Goal: Find specific page/section: Find specific page/section

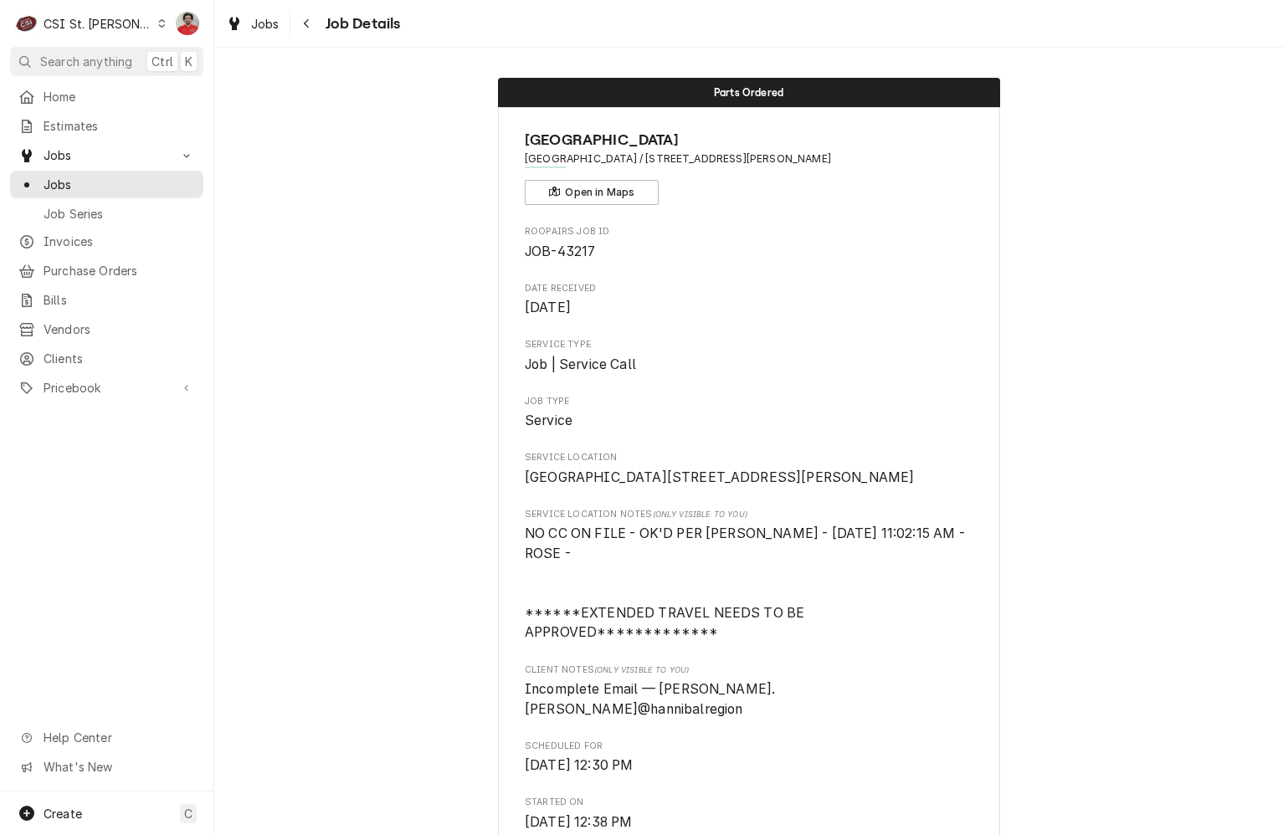
scroll to position [1540, 0]
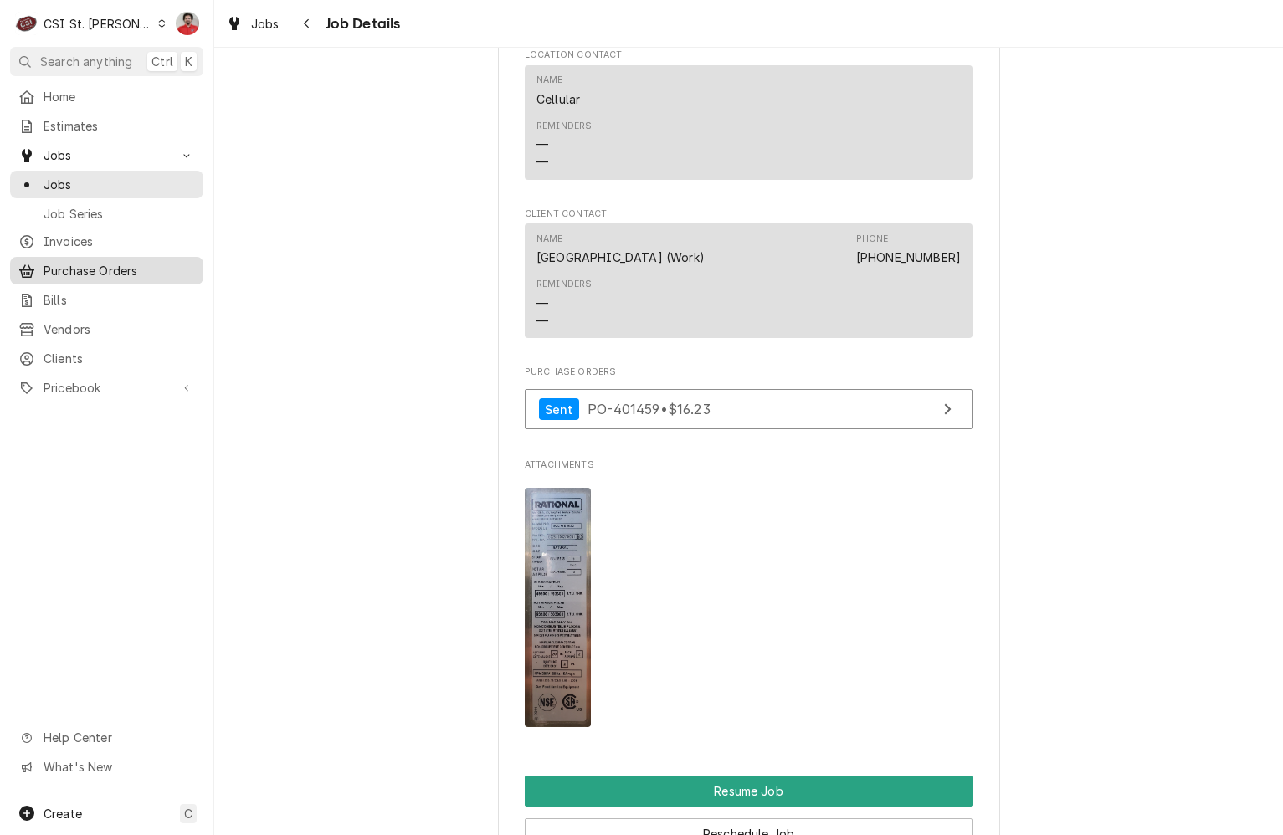
click at [84, 262] on span "Purchase Orders" at bounding box center [119, 271] width 151 height 18
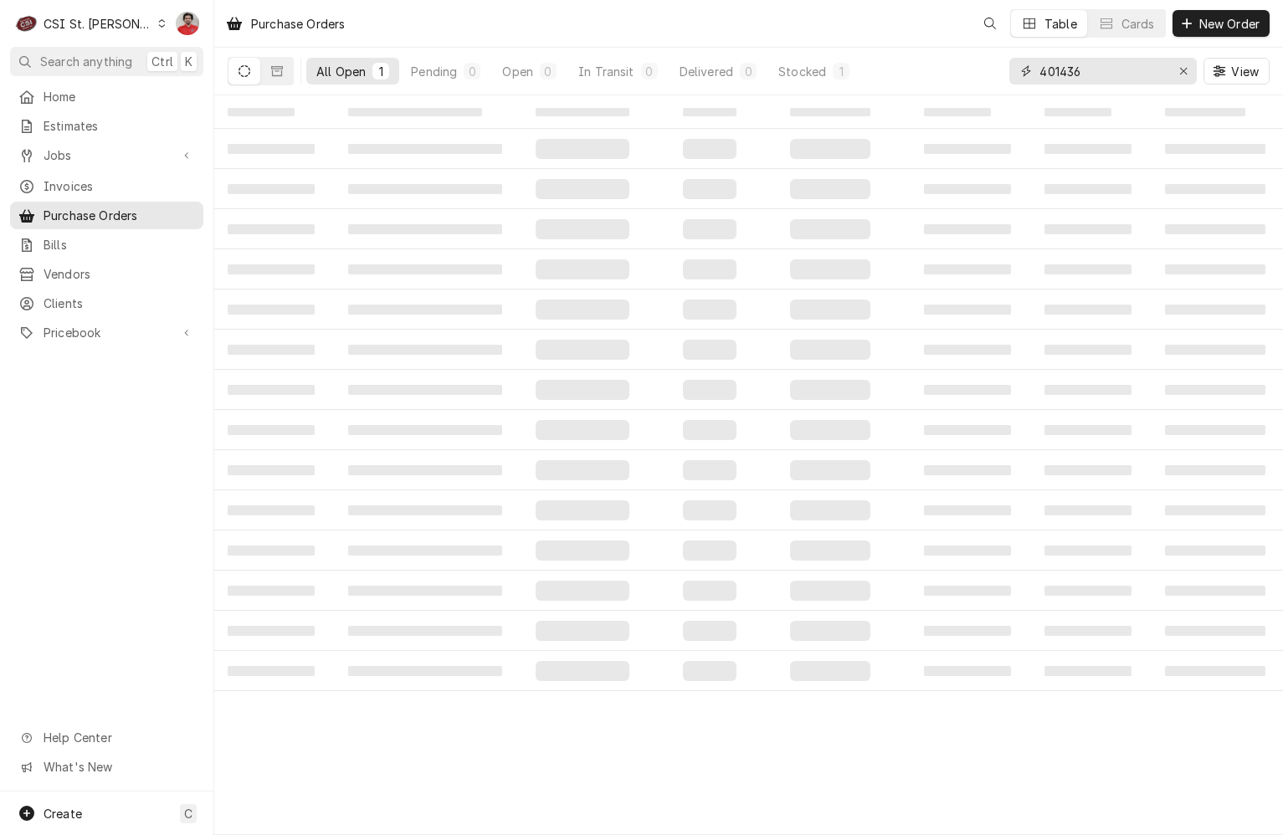
click at [1077, 79] on input "401436" at bounding box center [1102, 71] width 126 height 27
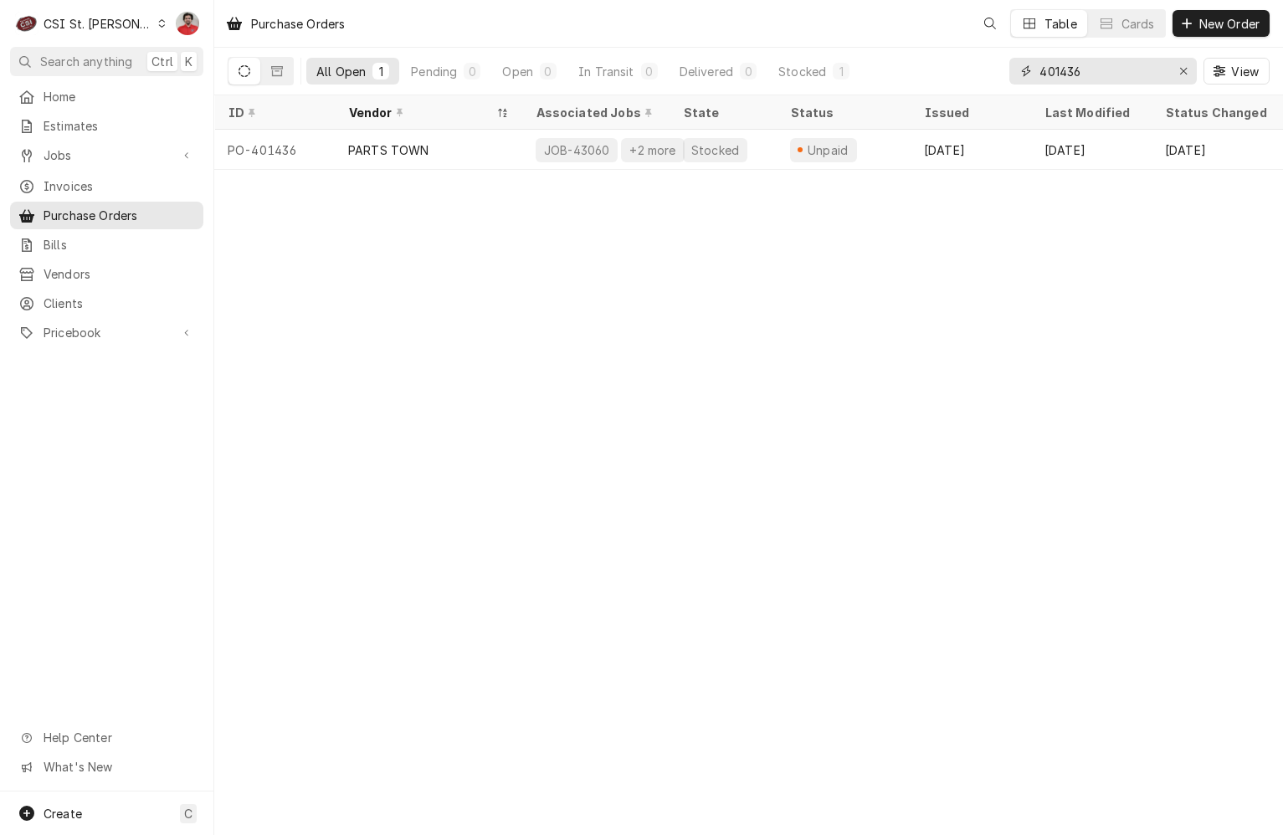
click at [1077, 79] on input "401436" at bounding box center [1102, 71] width 126 height 27
click at [1050, 79] on input "401474" at bounding box center [1102, 71] width 126 height 27
type input "43186"
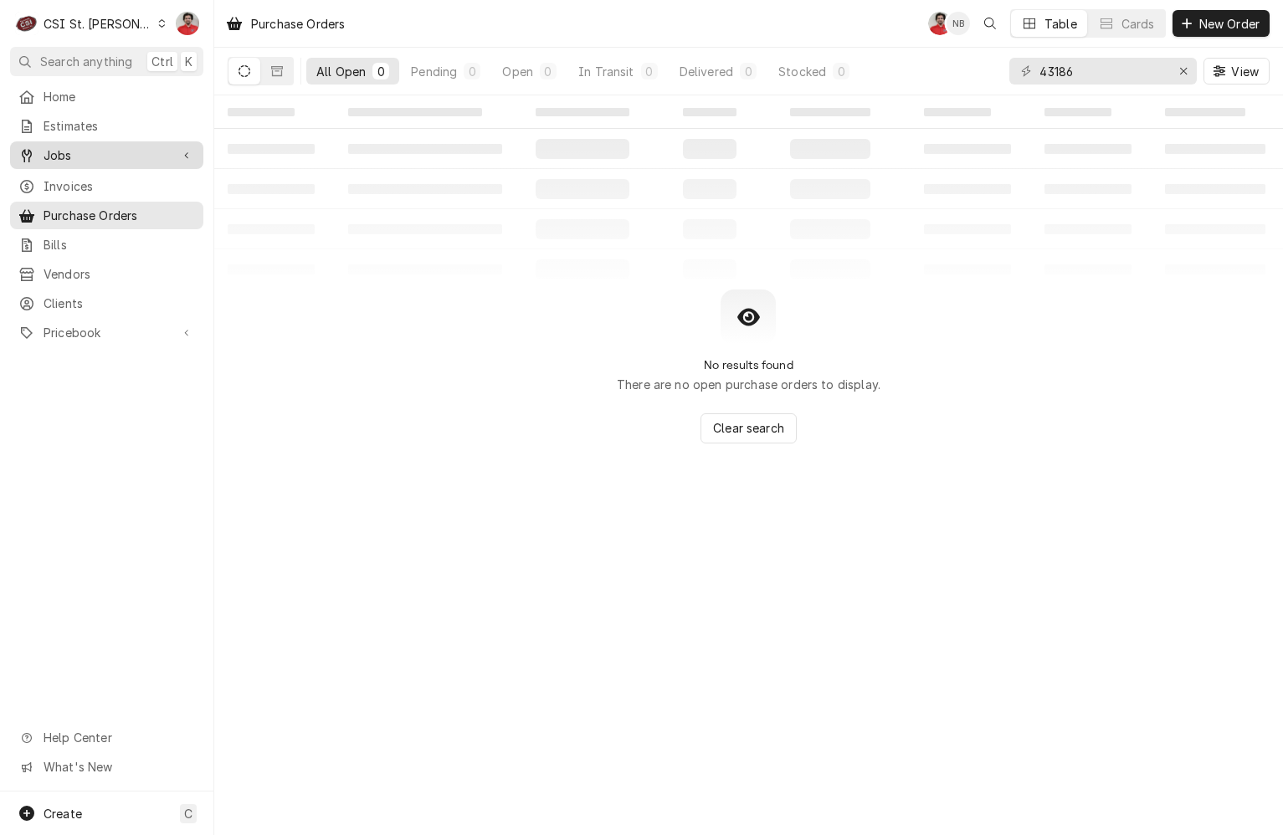
click at [80, 147] on span "Jobs" at bounding box center [107, 155] width 126 height 18
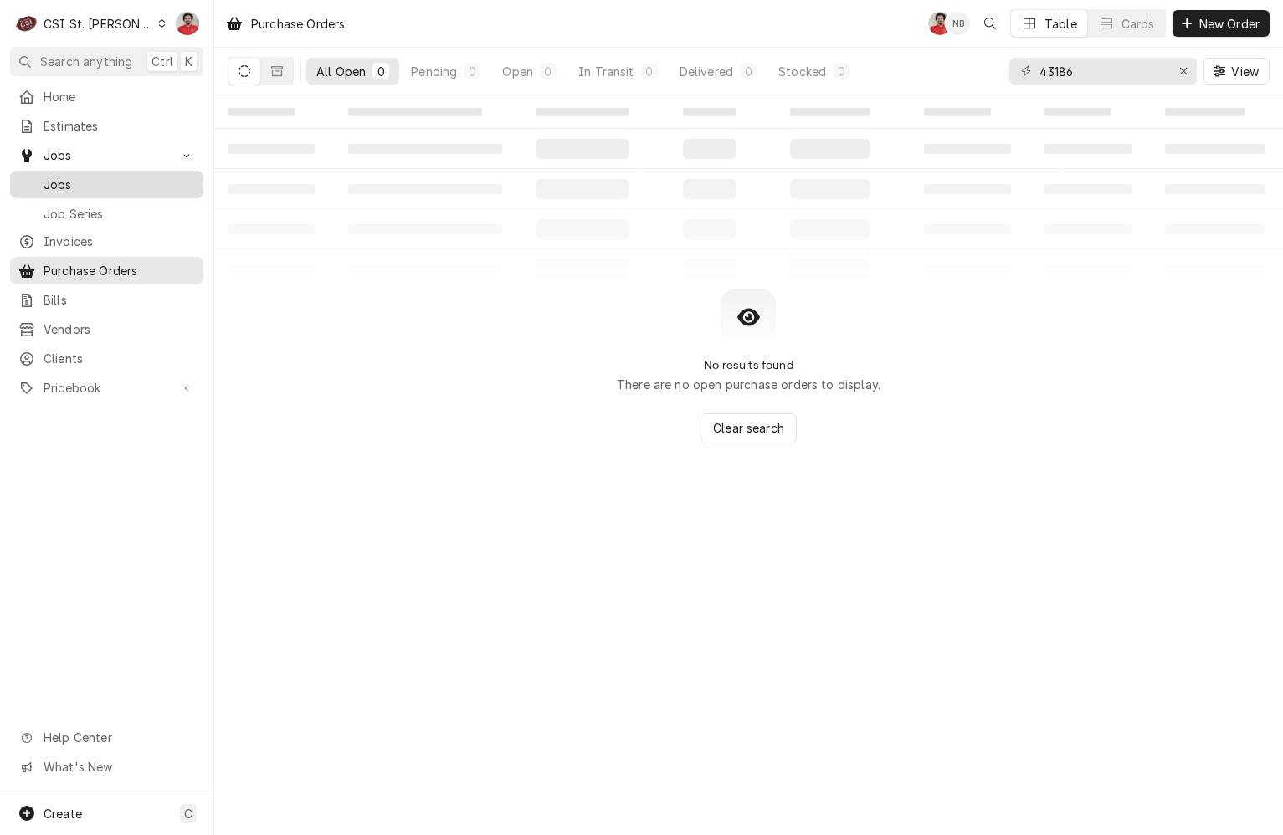
click at [88, 179] on span "Jobs" at bounding box center [119, 185] width 151 height 18
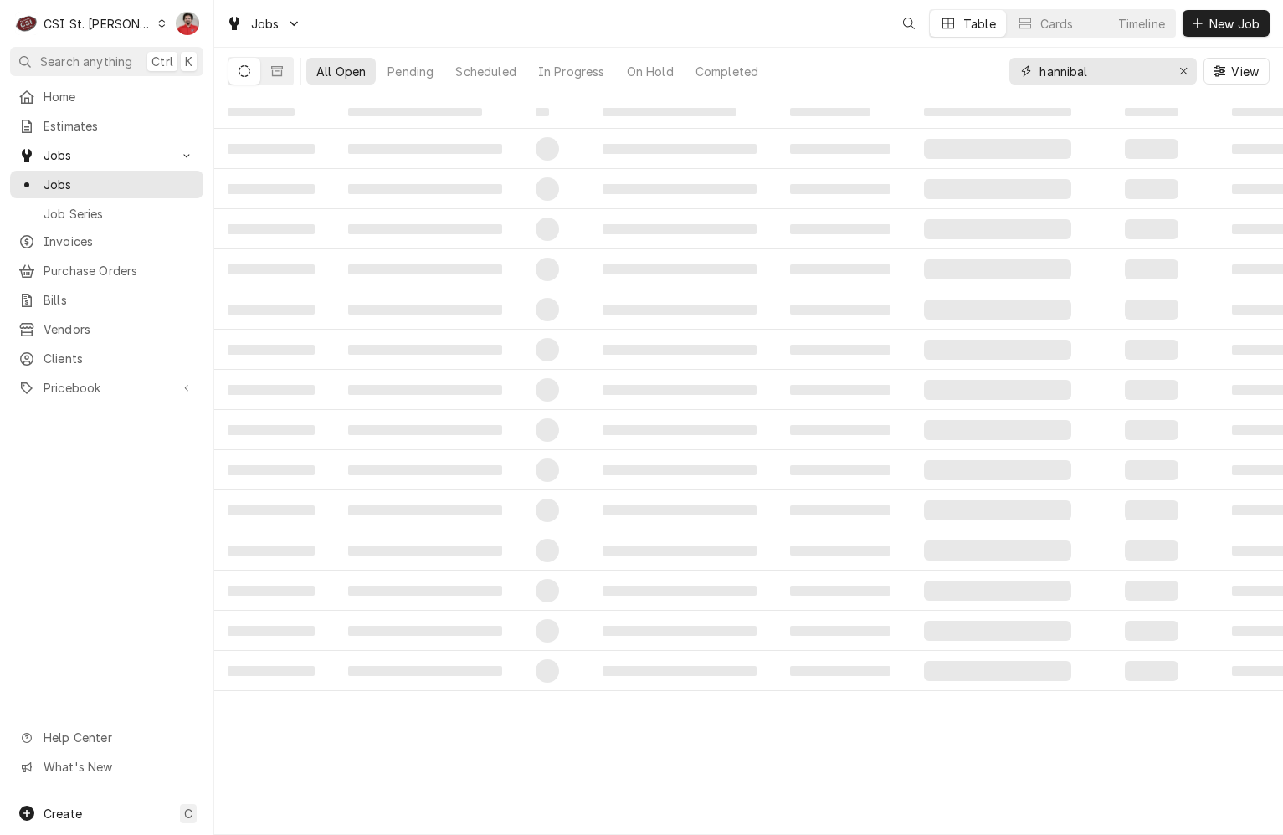
click at [1127, 68] on input "hannibal" at bounding box center [1102, 71] width 126 height 27
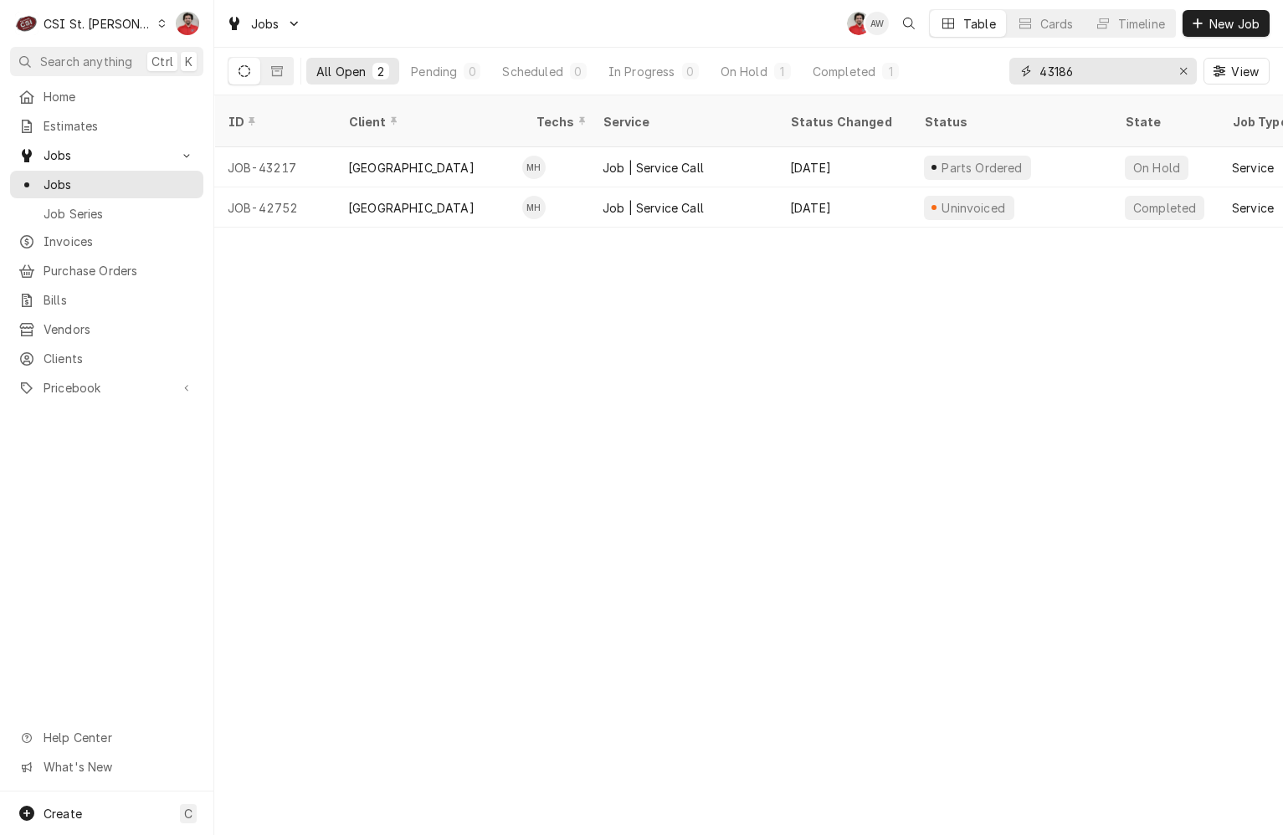
type input "43186"
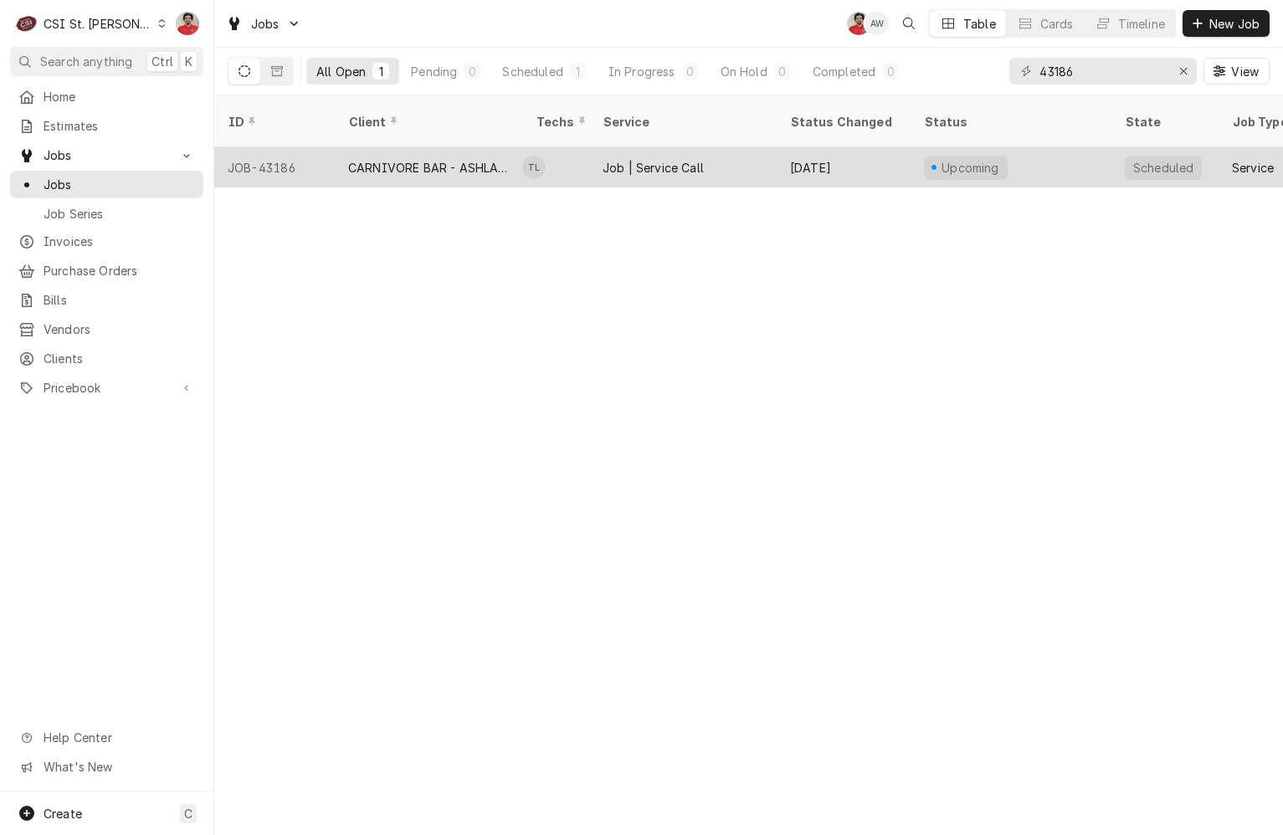
click at [711, 153] on div "Job | Service Call" at bounding box center [682, 167] width 187 height 40
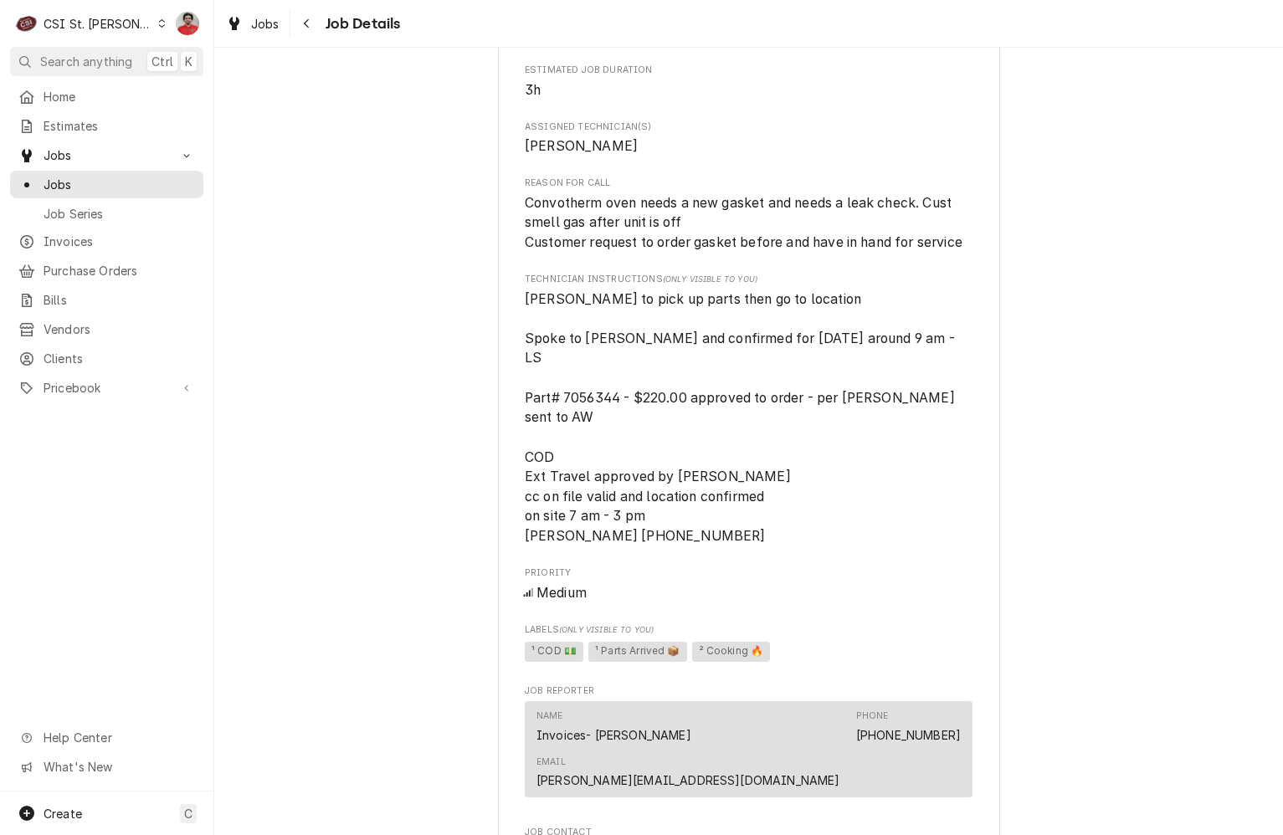
scroll to position [753, 0]
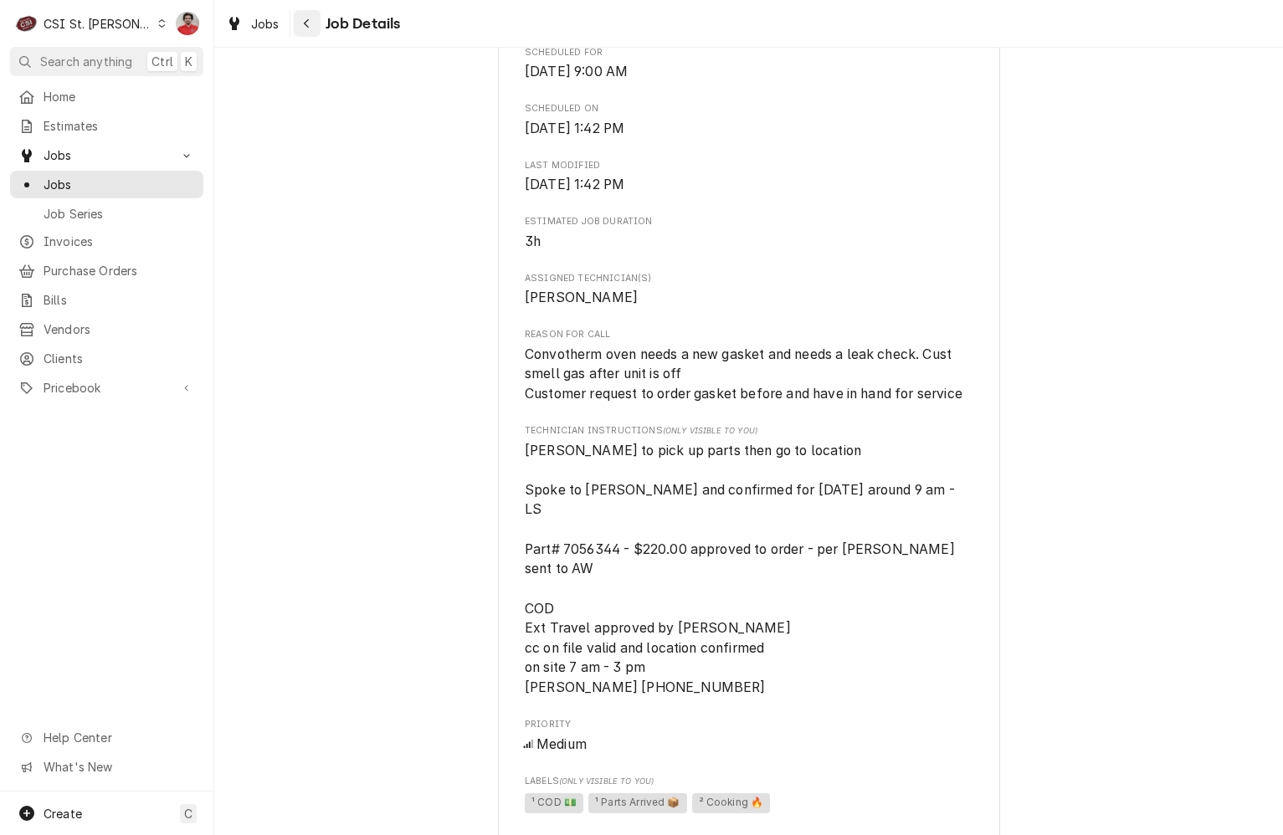
click at [295, 28] on button "Navigate back" at bounding box center [307, 23] width 27 height 27
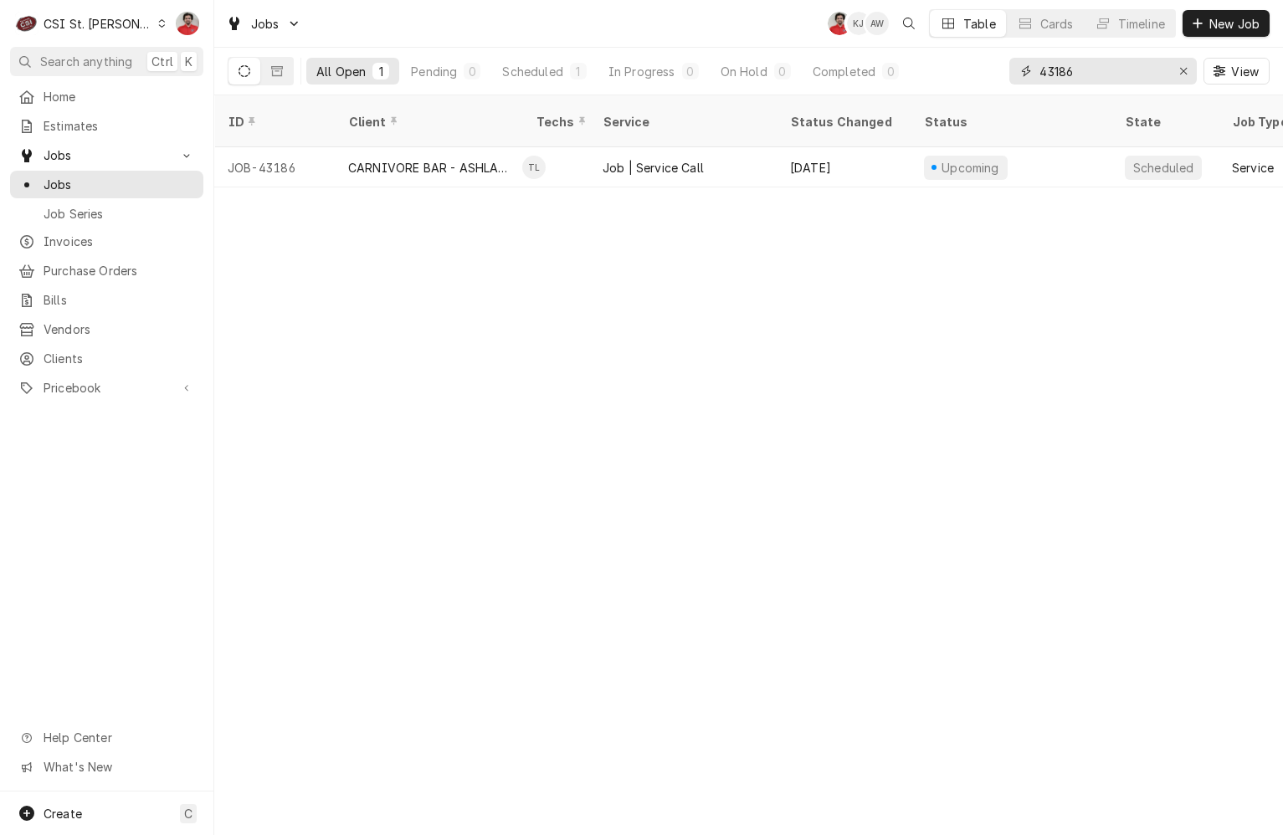
click at [1086, 71] on input "43186" at bounding box center [1102, 71] width 126 height 27
type input "43257"
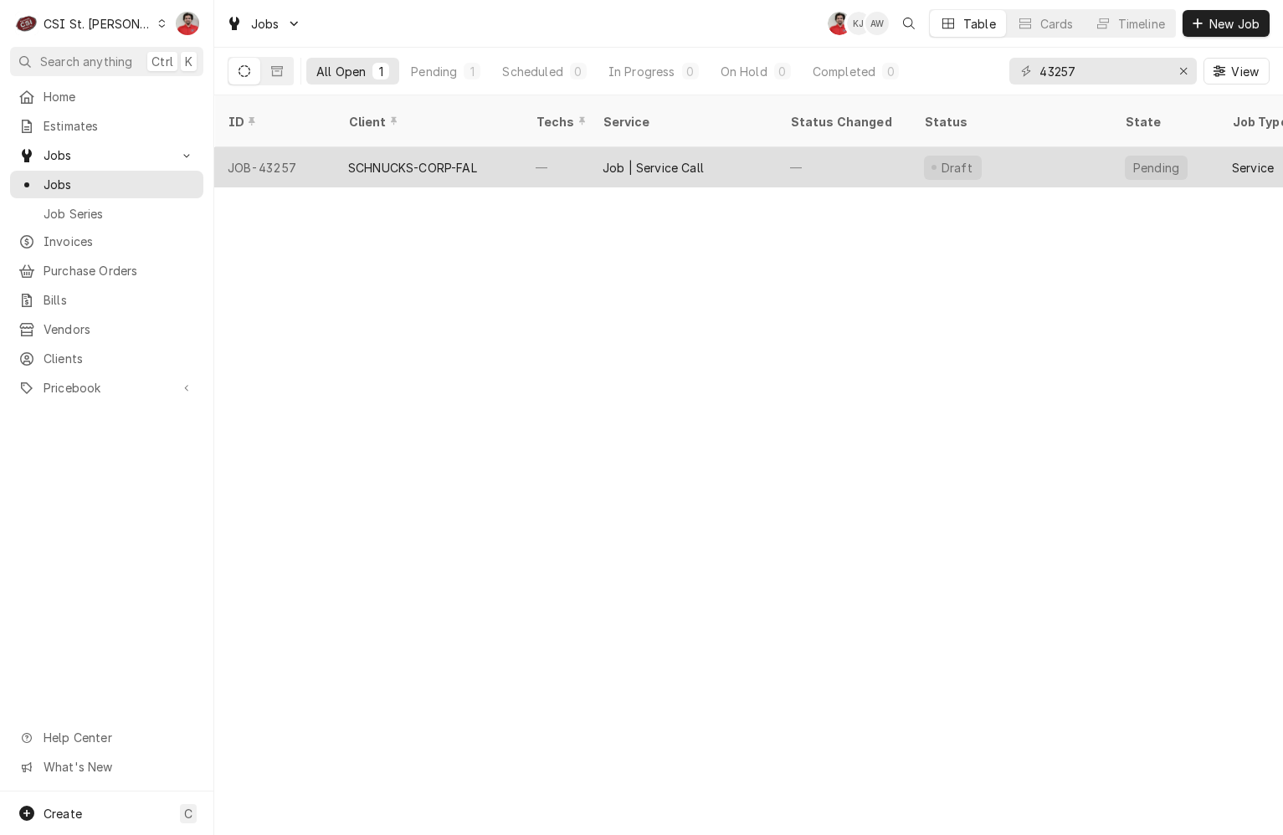
click at [778, 147] on div "—" at bounding box center [844, 167] width 134 height 40
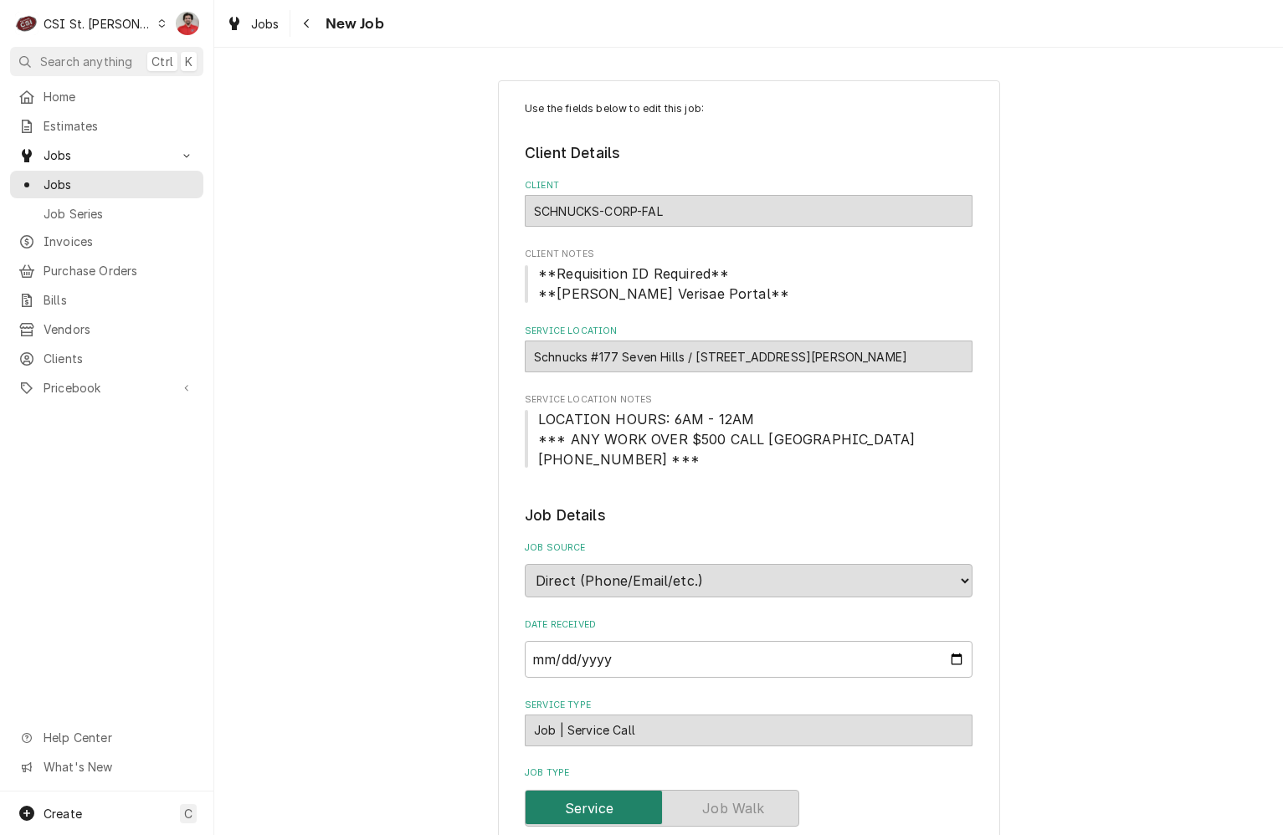
type textarea "x"
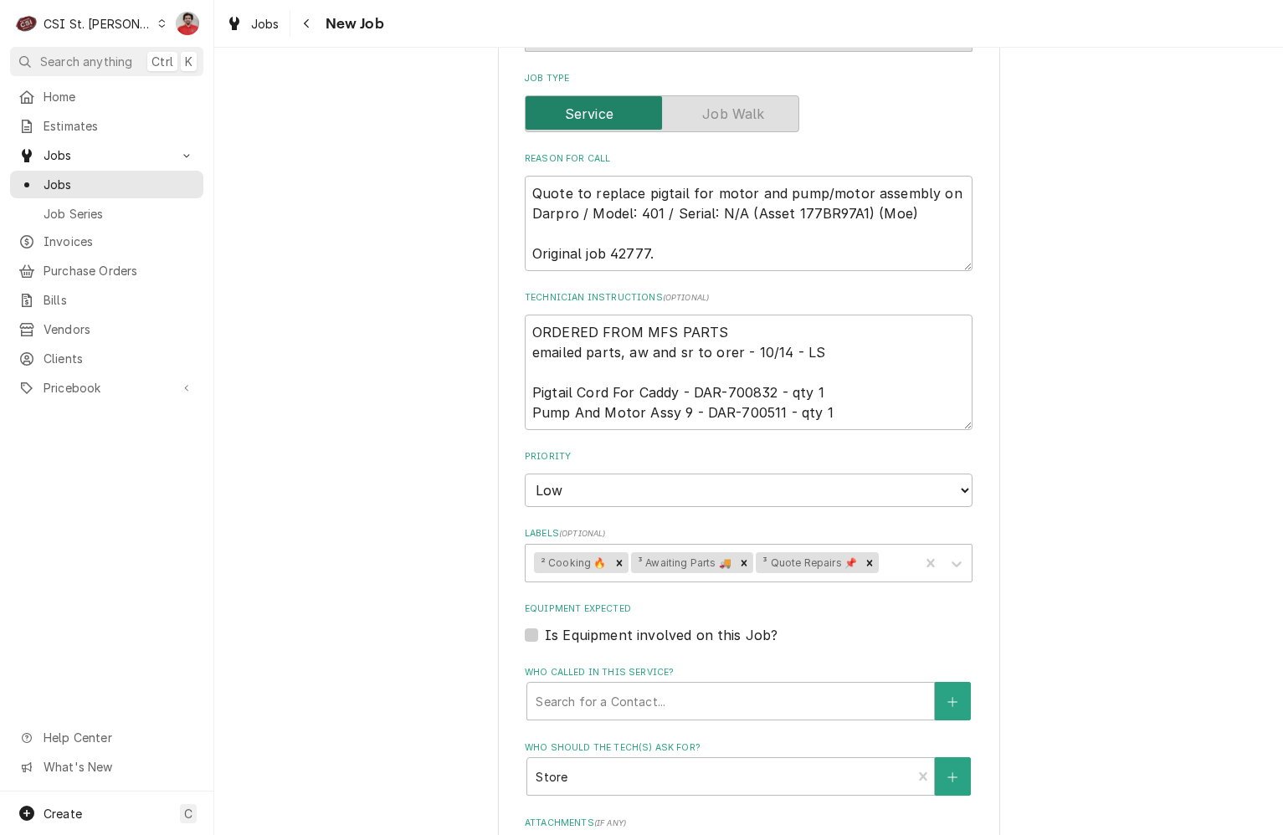
scroll to position [753, 0]
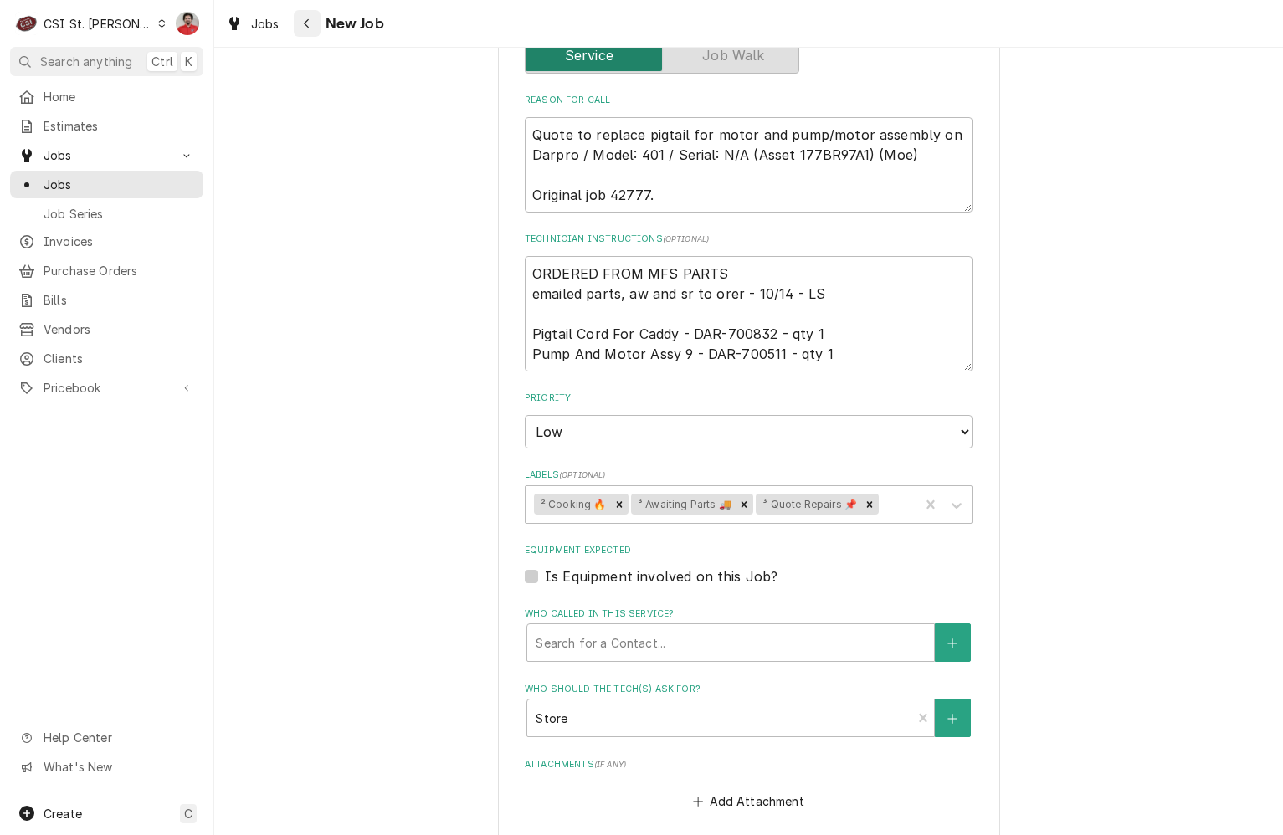
click at [305, 29] on div "Navigate back" at bounding box center [307, 23] width 17 height 17
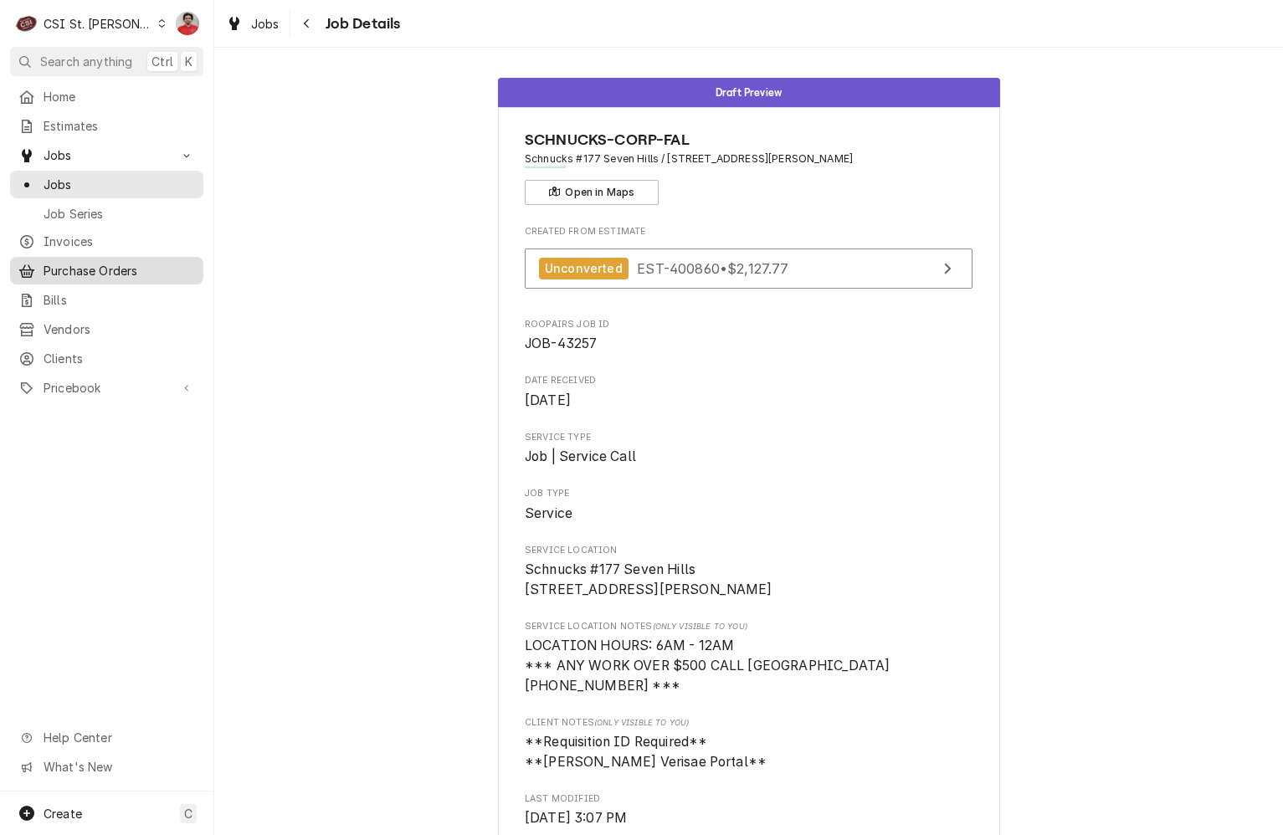
click at [77, 272] on span "Purchase Orders" at bounding box center [119, 271] width 151 height 18
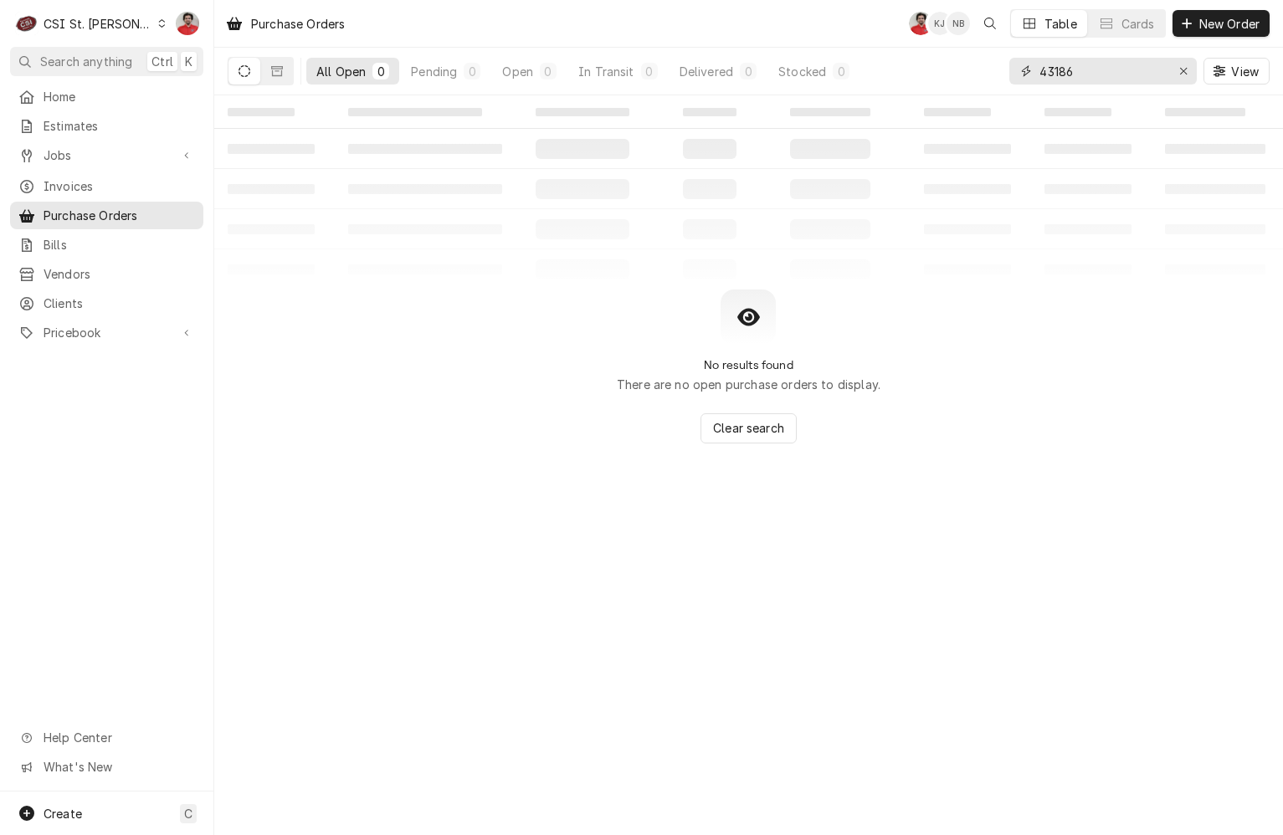
click at [1097, 67] on input "43186" at bounding box center [1102, 71] width 126 height 27
type input "401468"
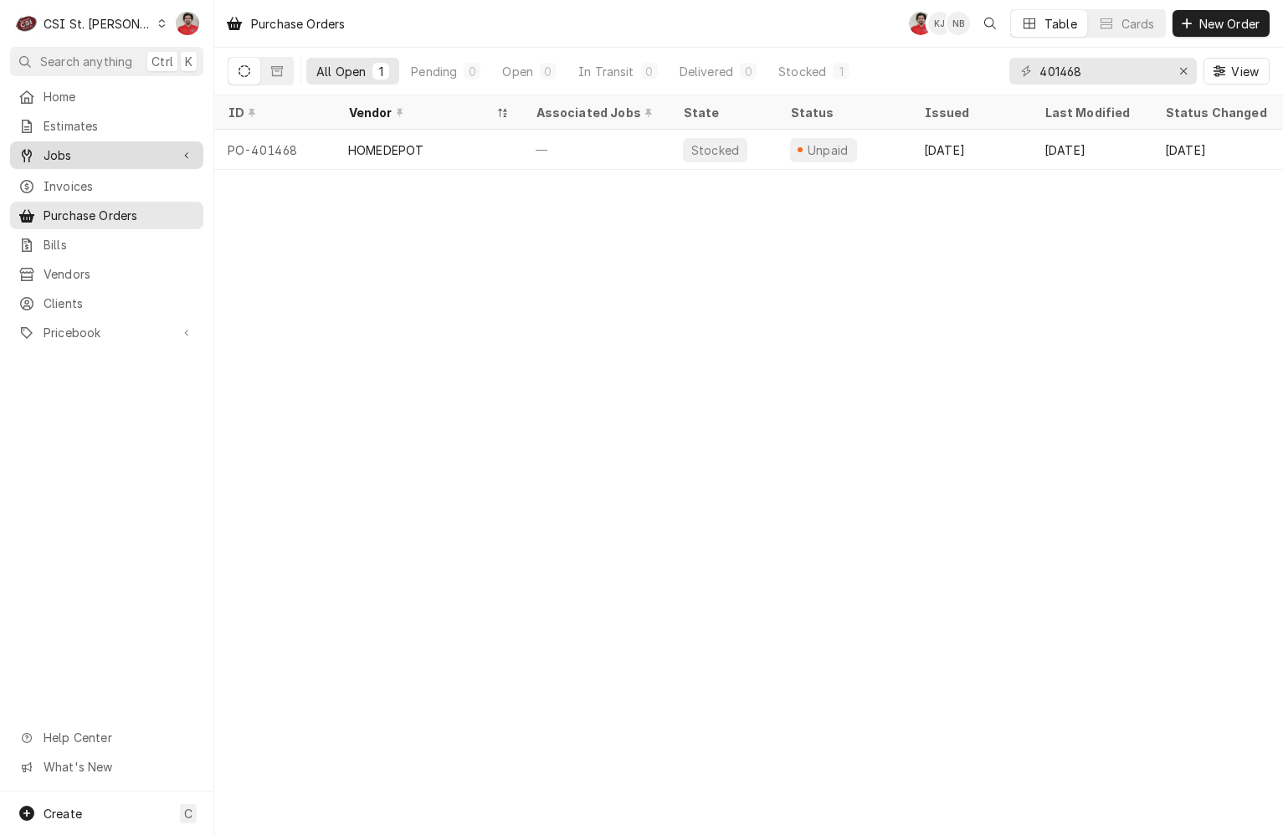
click at [126, 157] on span "Jobs" at bounding box center [107, 155] width 126 height 18
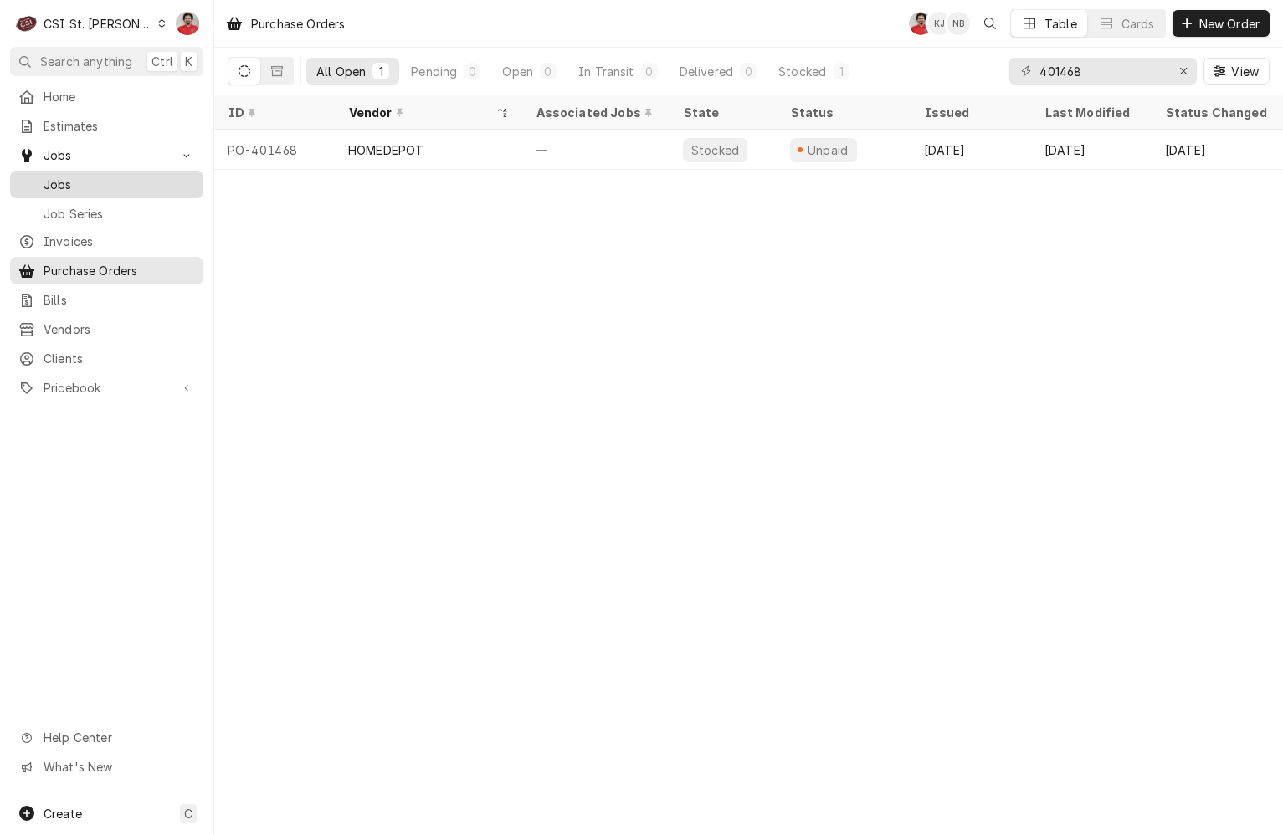
click at [122, 190] on link "Jobs" at bounding box center [106, 185] width 193 height 28
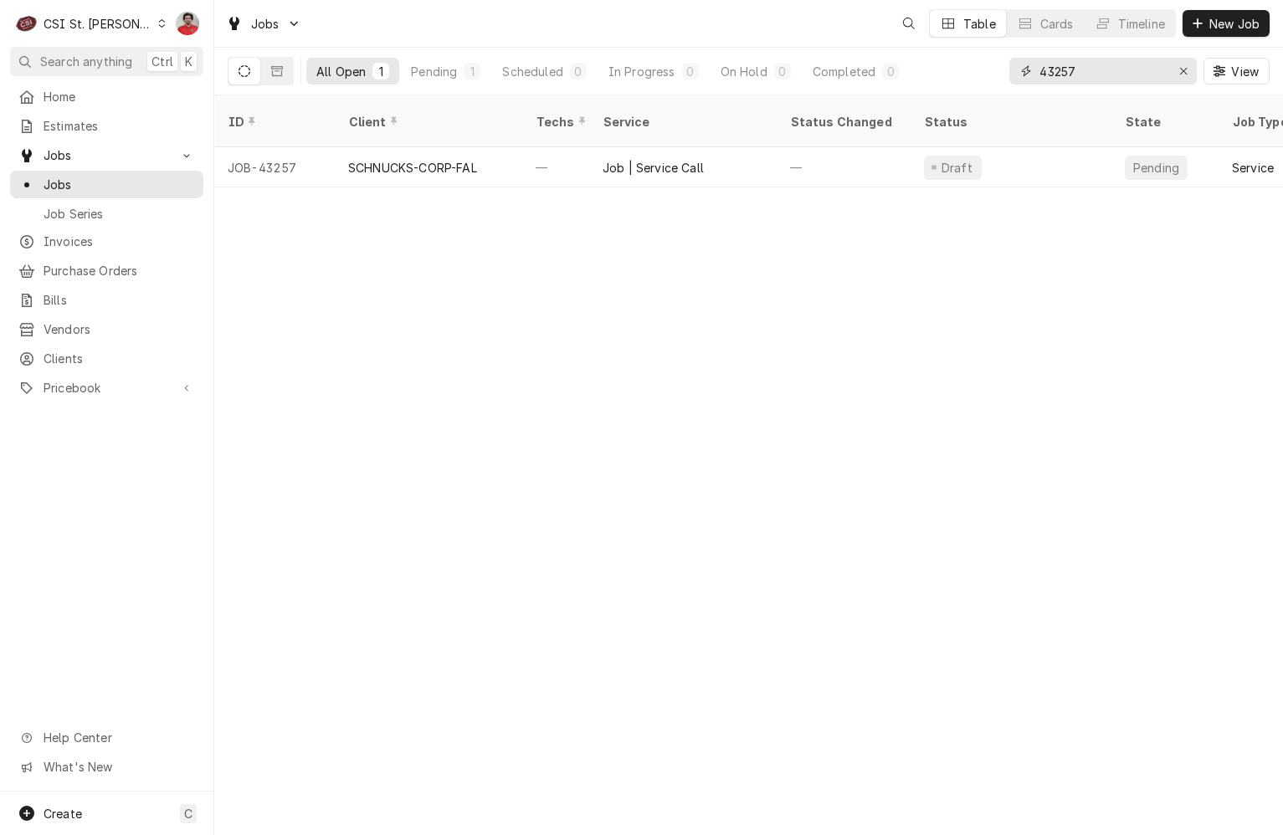
click at [1136, 78] on input "43257" at bounding box center [1102, 71] width 126 height 27
type input "43239"
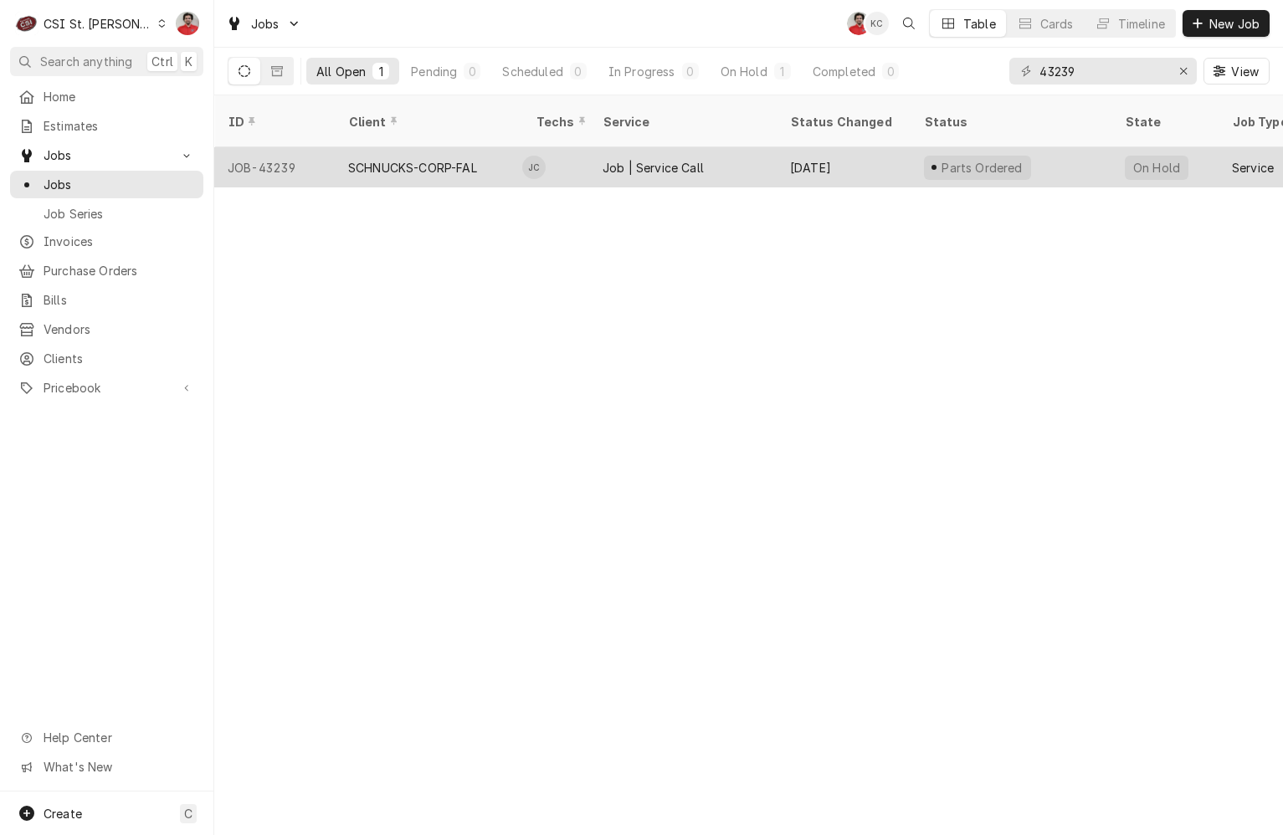
click at [846, 147] on div "[DATE]" at bounding box center [844, 167] width 134 height 40
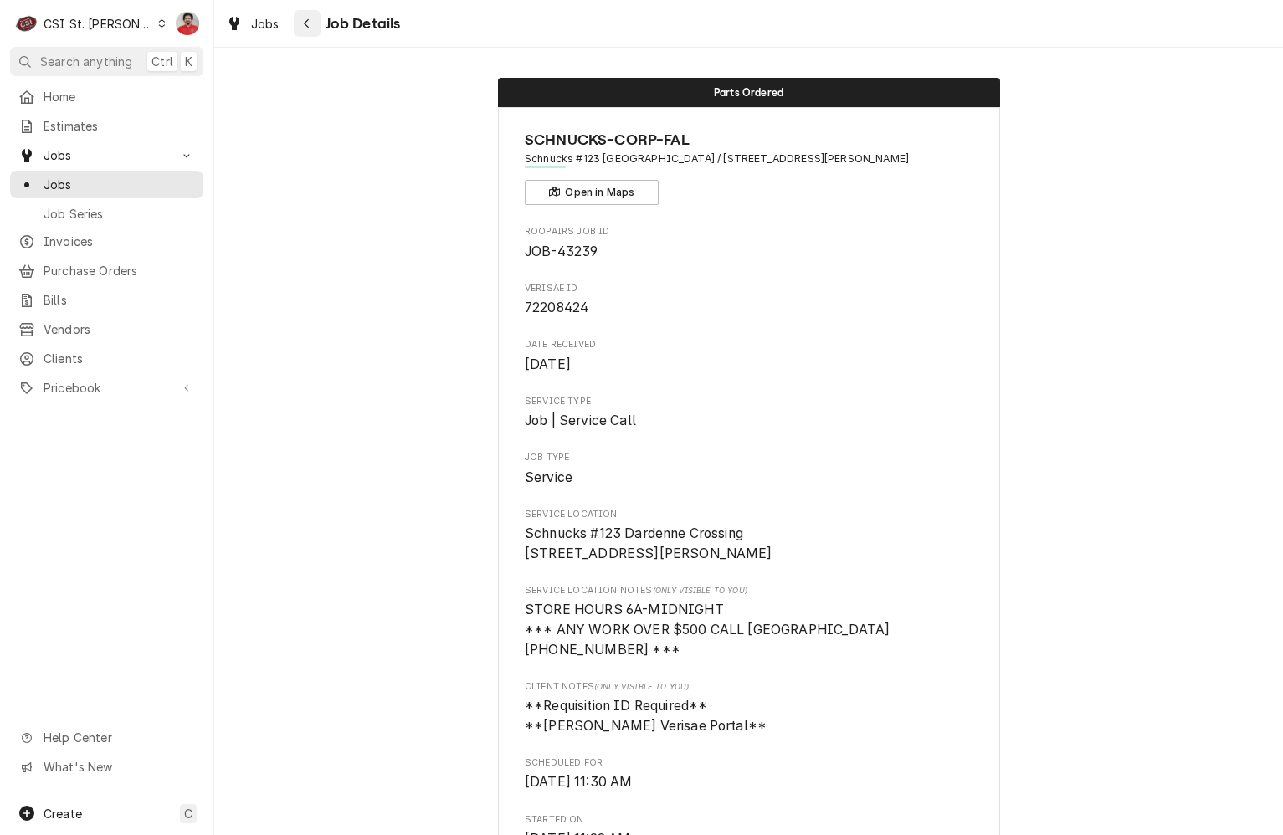
click at [305, 30] on div "Navigate back" at bounding box center [307, 23] width 17 height 17
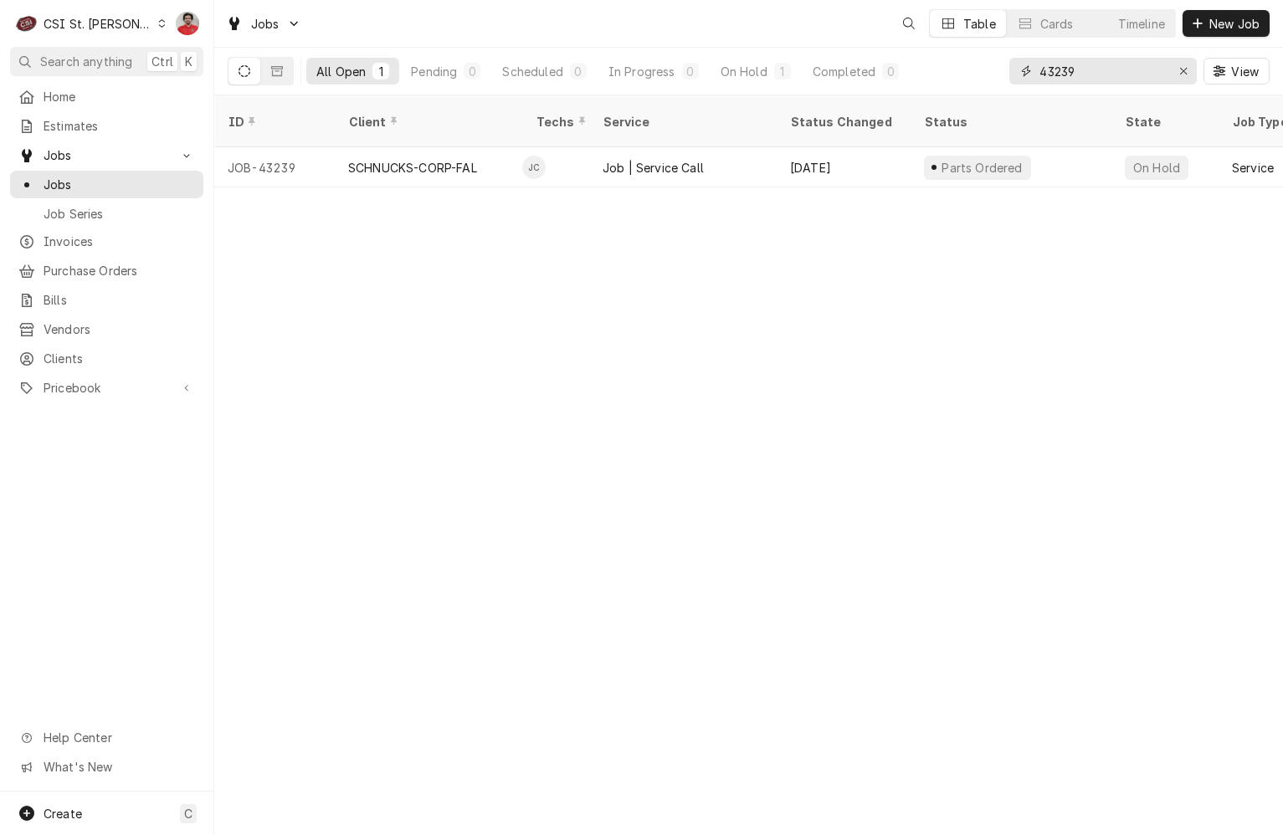
click at [1163, 74] on input "43239" at bounding box center [1102, 71] width 126 height 27
type input "43253"
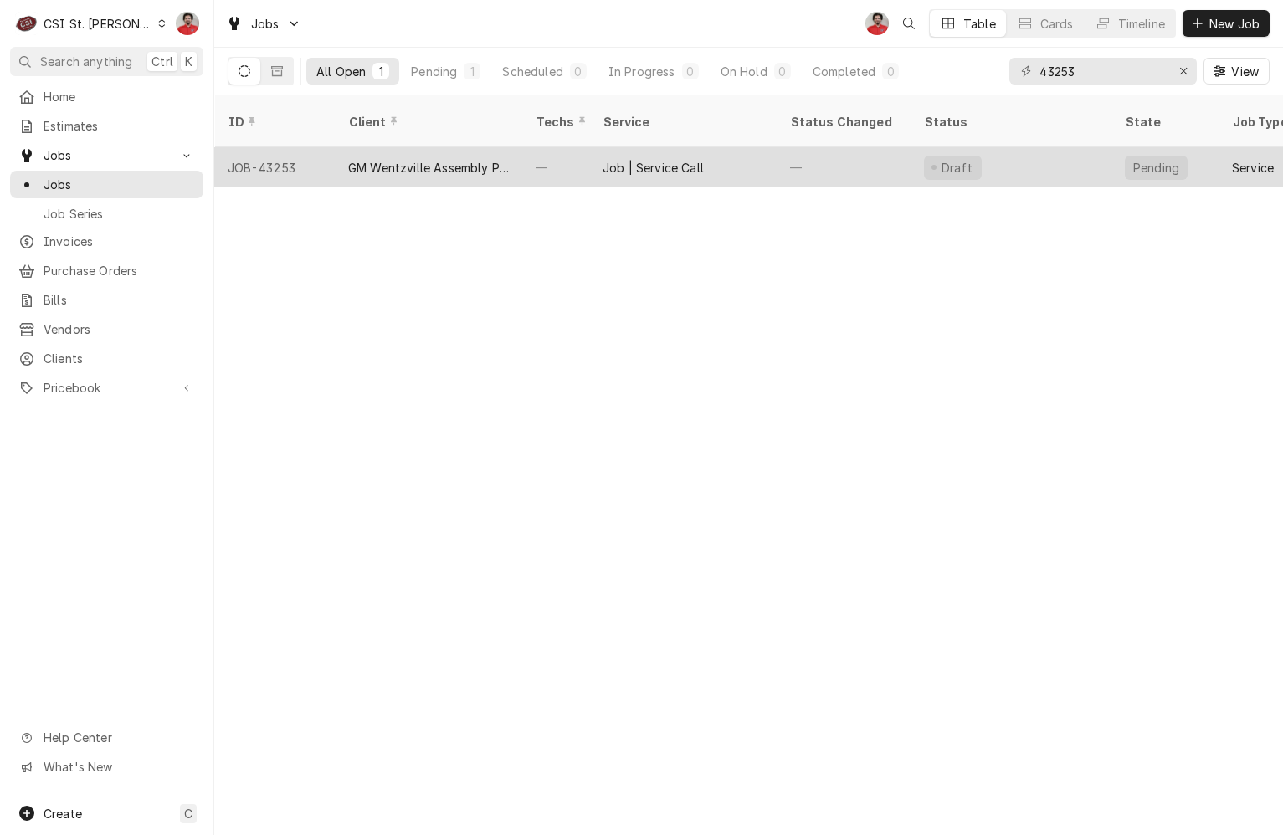
click at [888, 149] on div "—" at bounding box center [844, 167] width 134 height 40
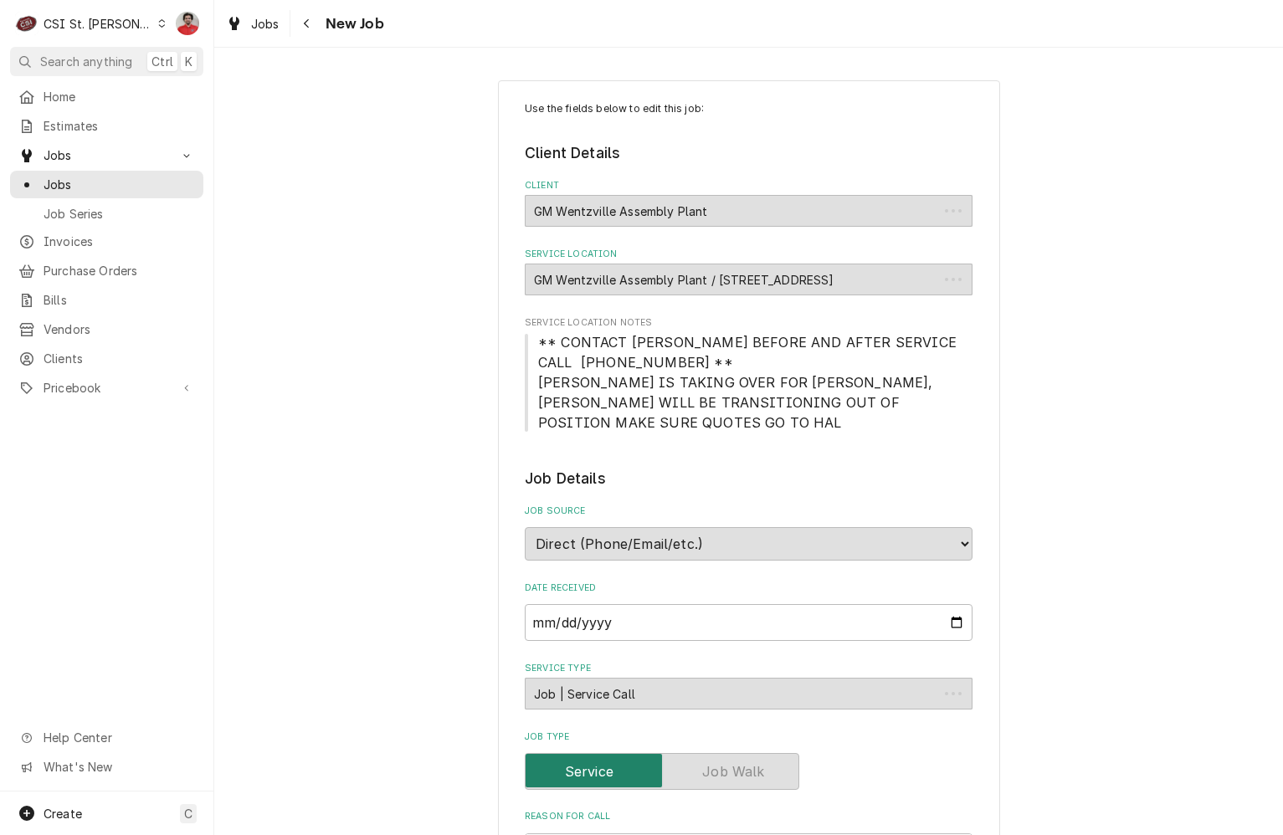
type textarea "x"
click at [299, 26] on div "Navigate back" at bounding box center [307, 23] width 17 height 17
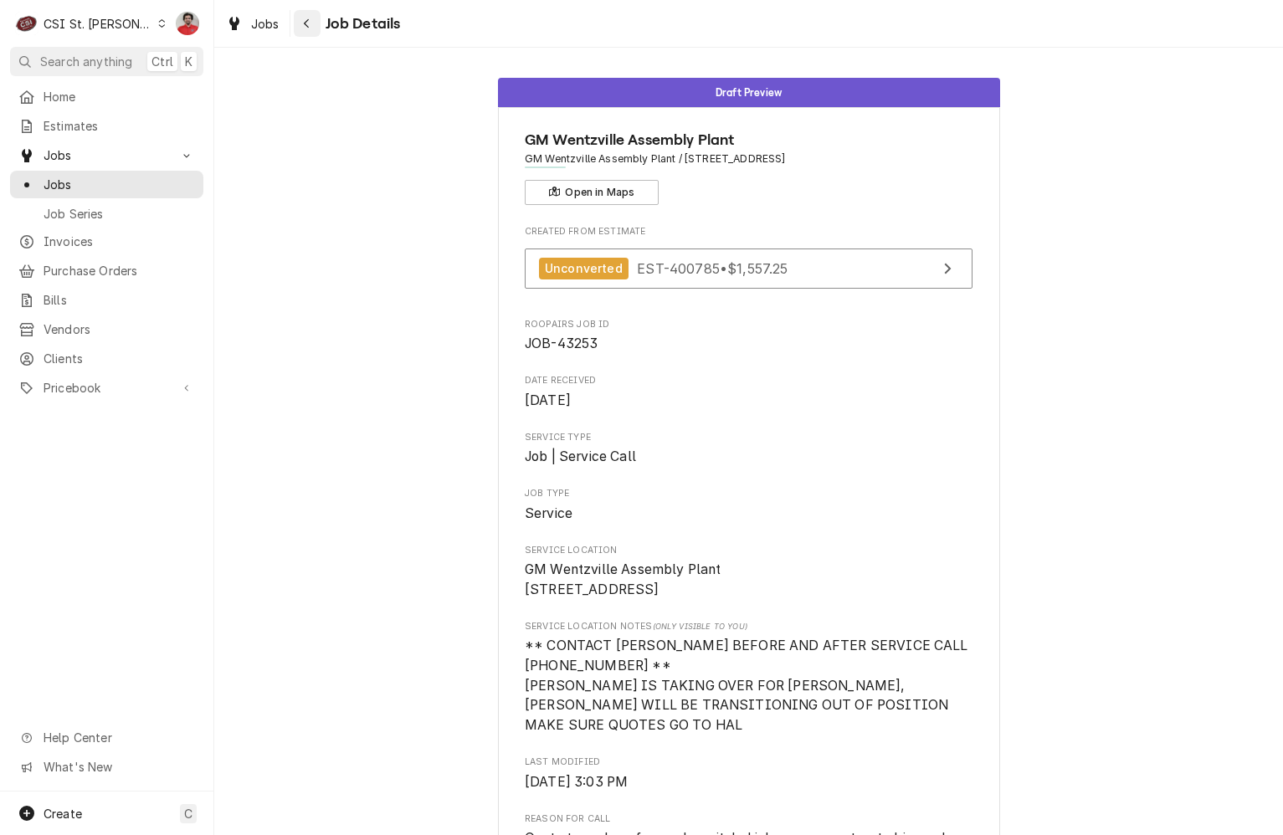
click at [300, 26] on div "Navigate back" at bounding box center [307, 23] width 17 height 17
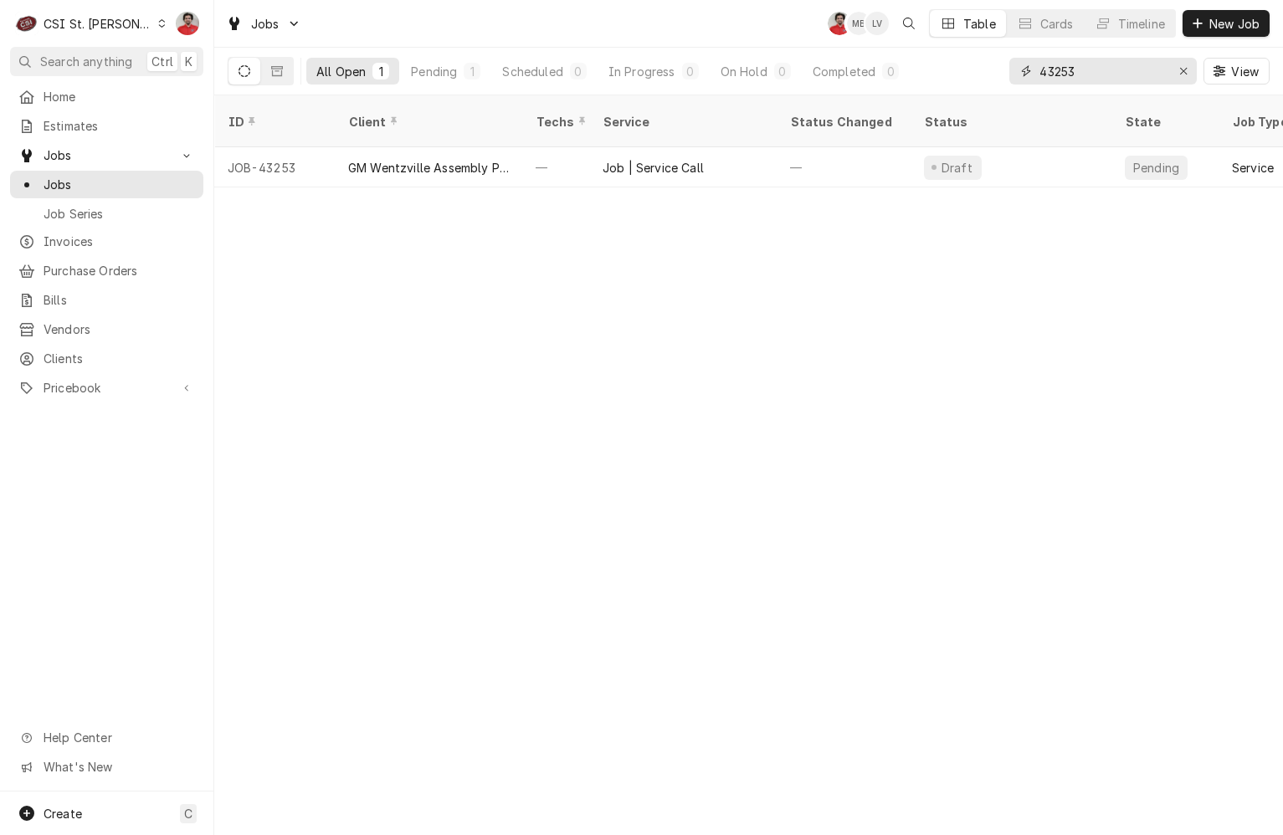
click at [1075, 60] on input "43253" at bounding box center [1102, 71] width 126 height 27
click at [95, 265] on span "Purchase Orders" at bounding box center [119, 271] width 151 height 18
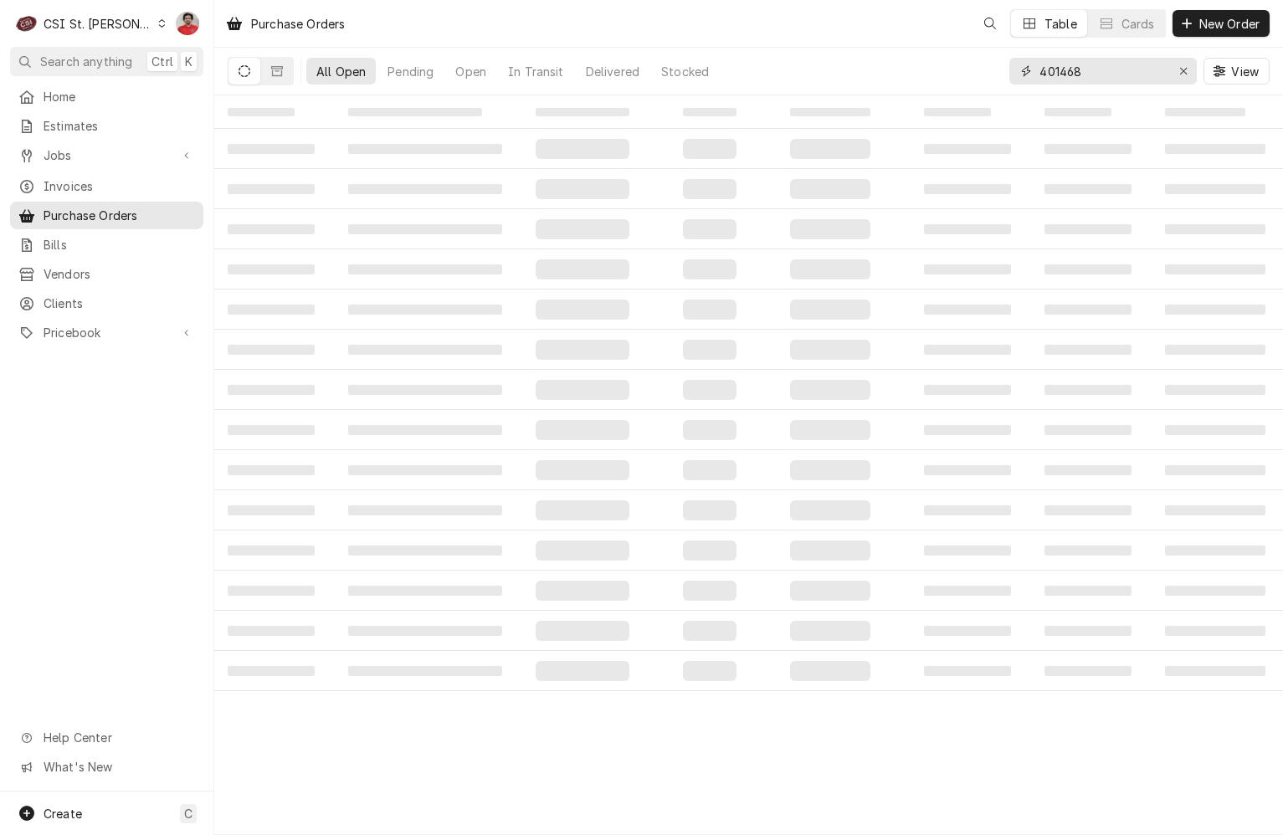
click at [1107, 70] on input "401468" at bounding box center [1102, 71] width 126 height 27
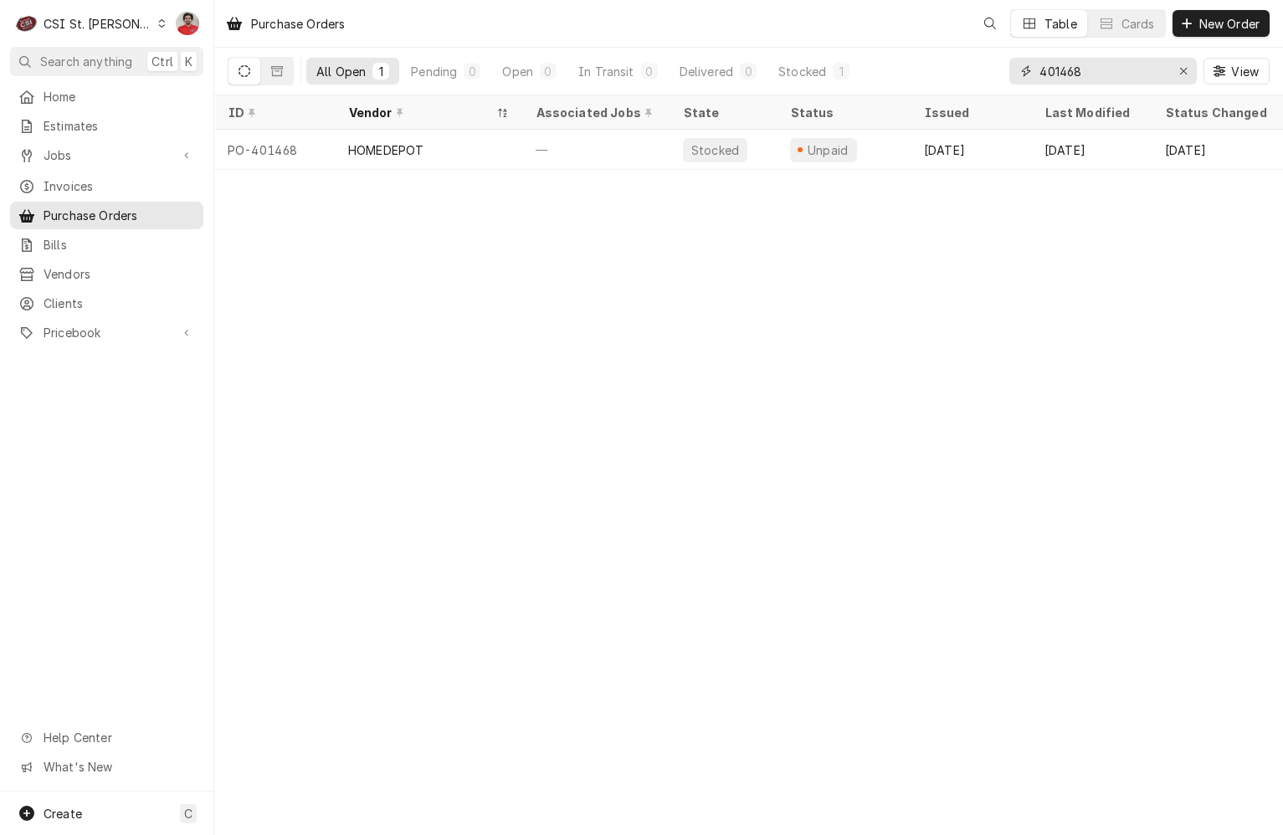
click at [1107, 70] on input "401468" at bounding box center [1102, 71] width 126 height 27
type input "401471"
click at [105, 161] on link "Jobs" at bounding box center [106, 155] width 193 height 28
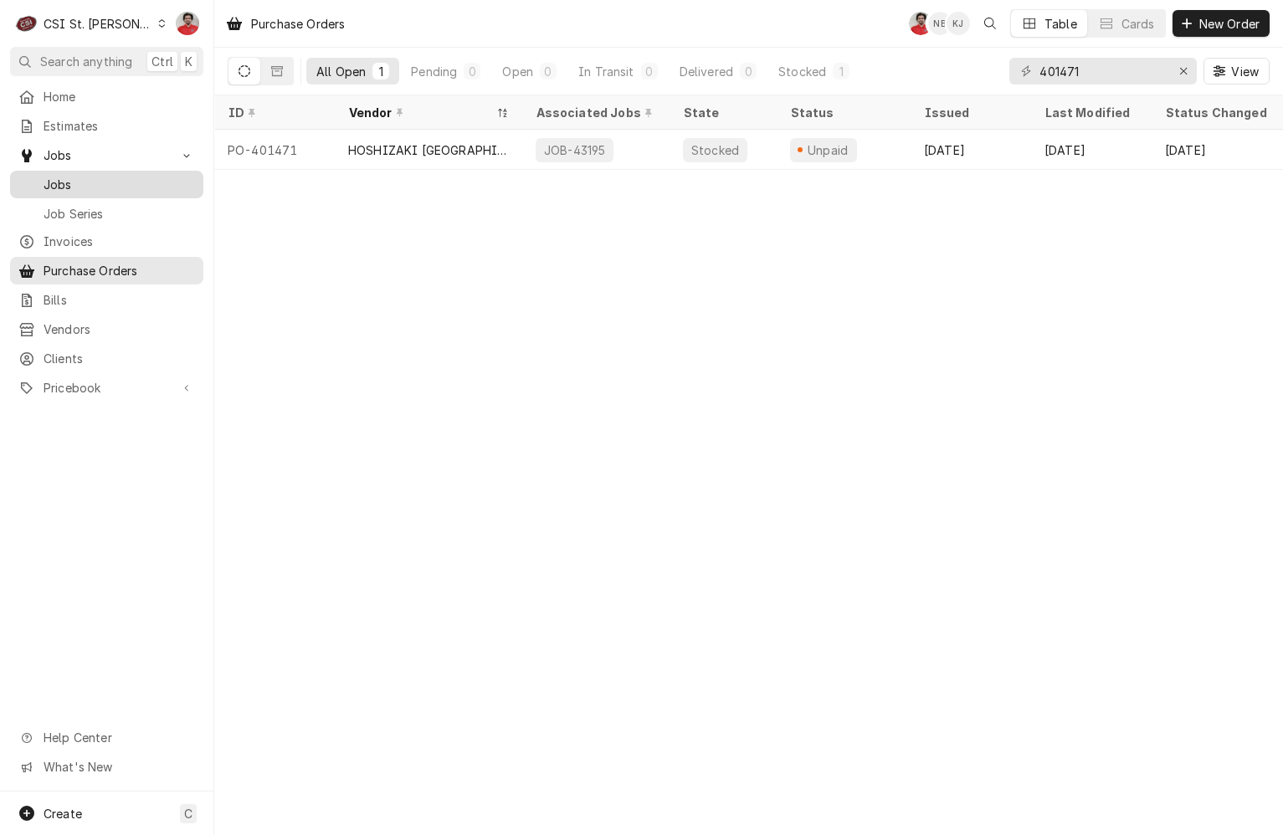
click at [103, 188] on div "Jobs" at bounding box center [106, 184] width 187 height 21
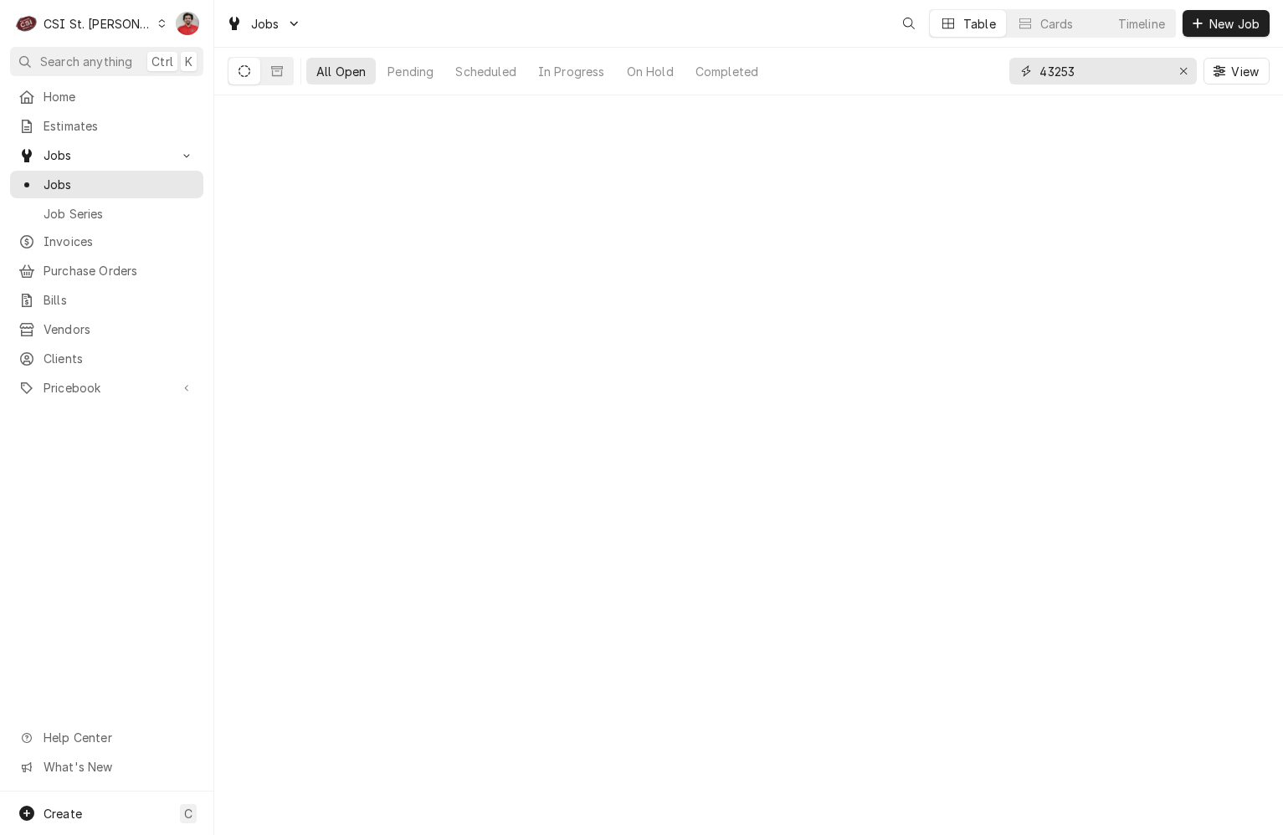
click at [1089, 70] on input "43253" at bounding box center [1102, 71] width 126 height 27
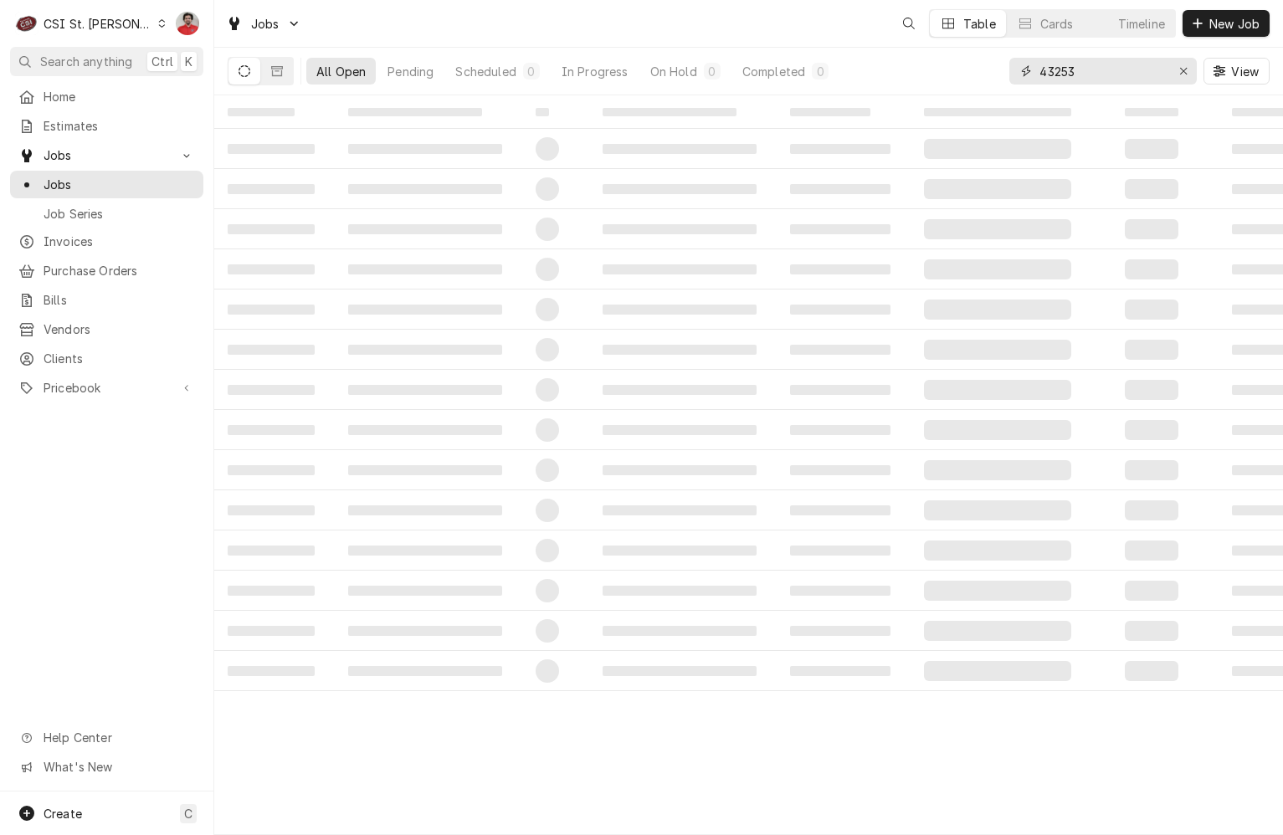
click at [1089, 70] on input "43253" at bounding box center [1102, 71] width 126 height 27
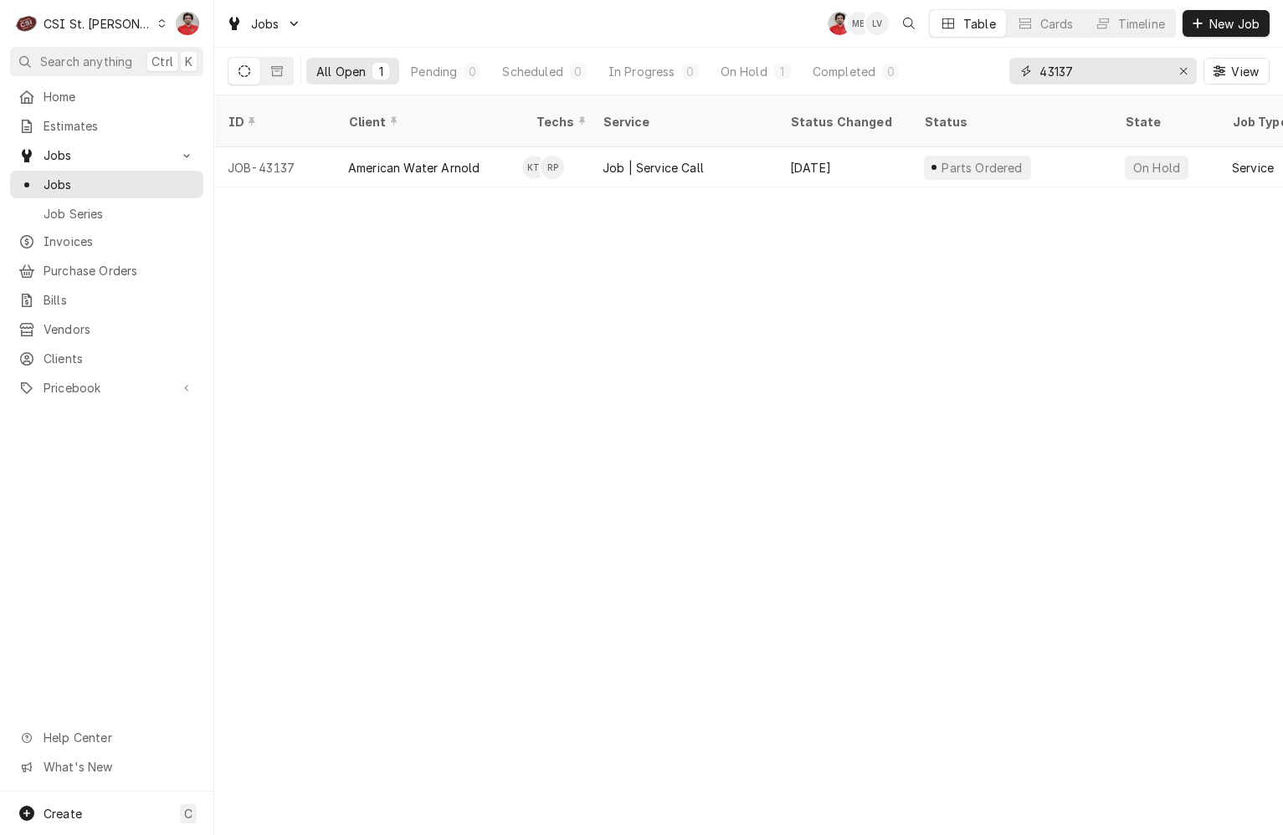
click at [1125, 75] on input "43137" at bounding box center [1102, 71] width 126 height 27
type input "401460"
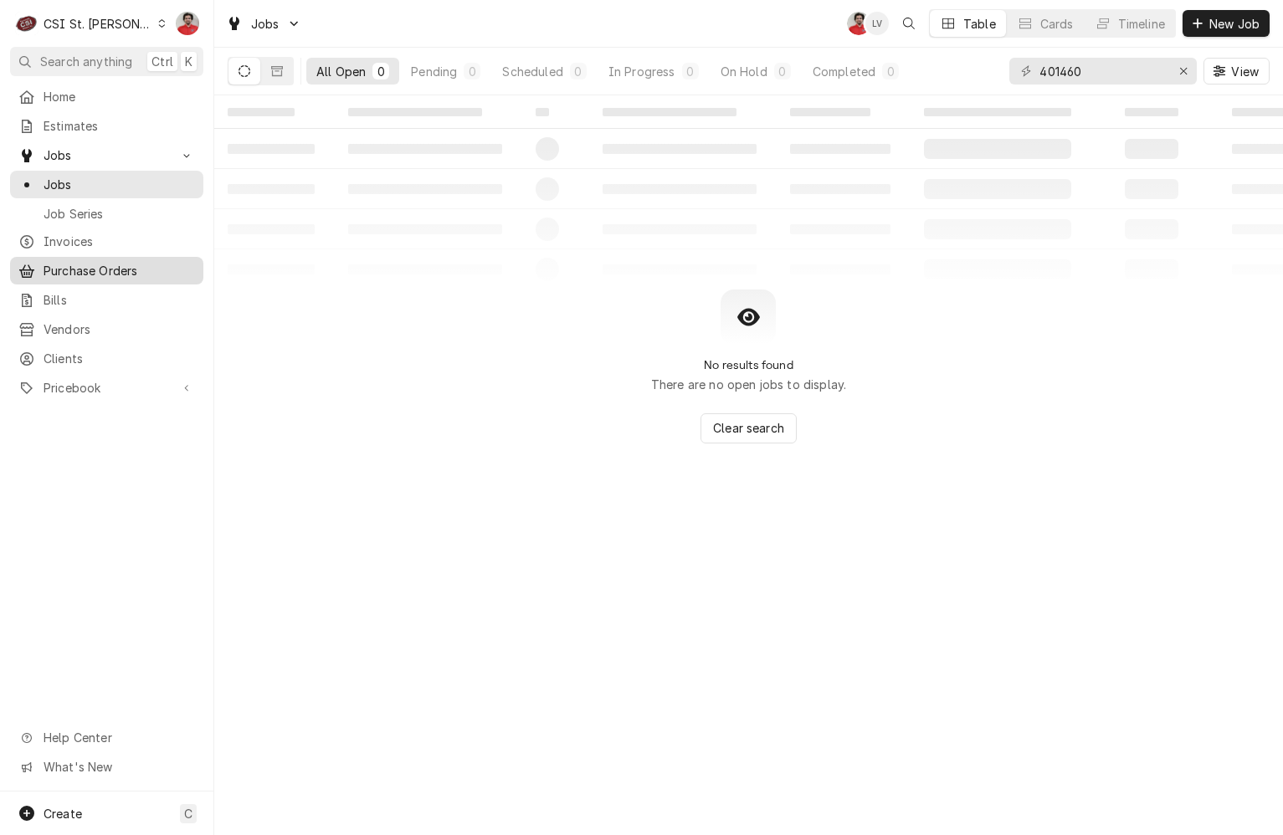
click at [85, 268] on span "Purchase Orders" at bounding box center [119, 271] width 151 height 18
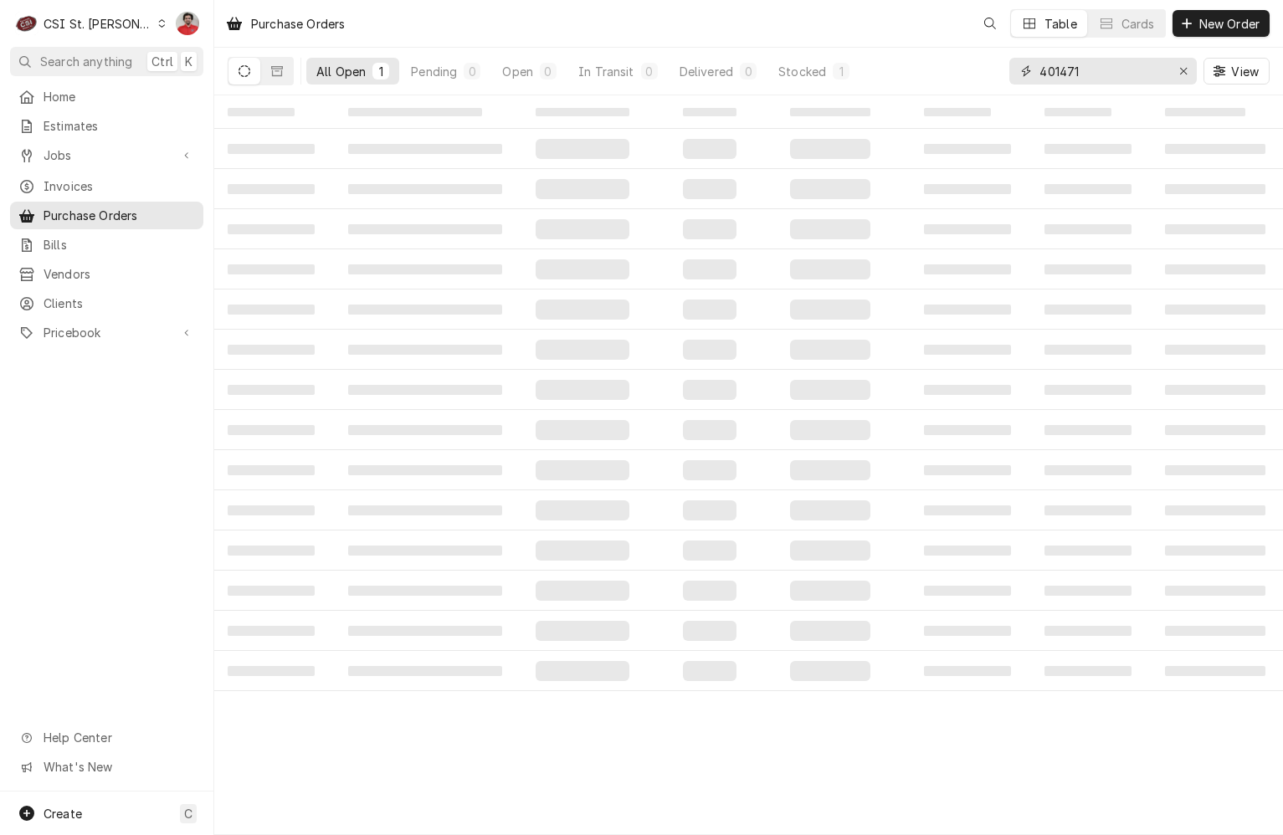
click at [1097, 74] on input "401471" at bounding box center [1102, 71] width 126 height 27
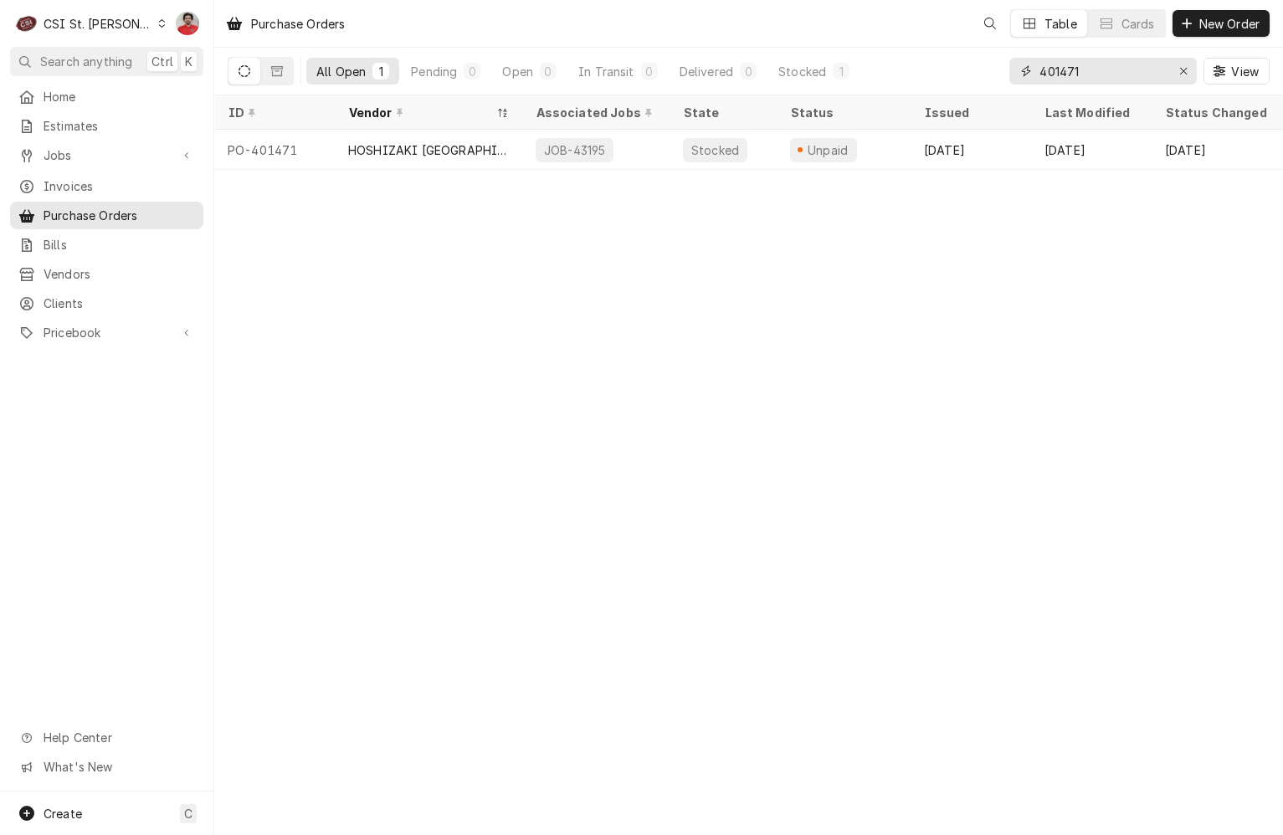
click at [1097, 74] on input "401471" at bounding box center [1102, 71] width 126 height 27
type input "401460"
drag, startPoint x: 1111, startPoint y: 55, endPoint x: 1108, endPoint y: 69, distance: 13.8
click at [1111, 55] on div "401460 View" at bounding box center [1139, 71] width 260 height 47
click at [1108, 70] on input "401460" at bounding box center [1102, 71] width 126 height 27
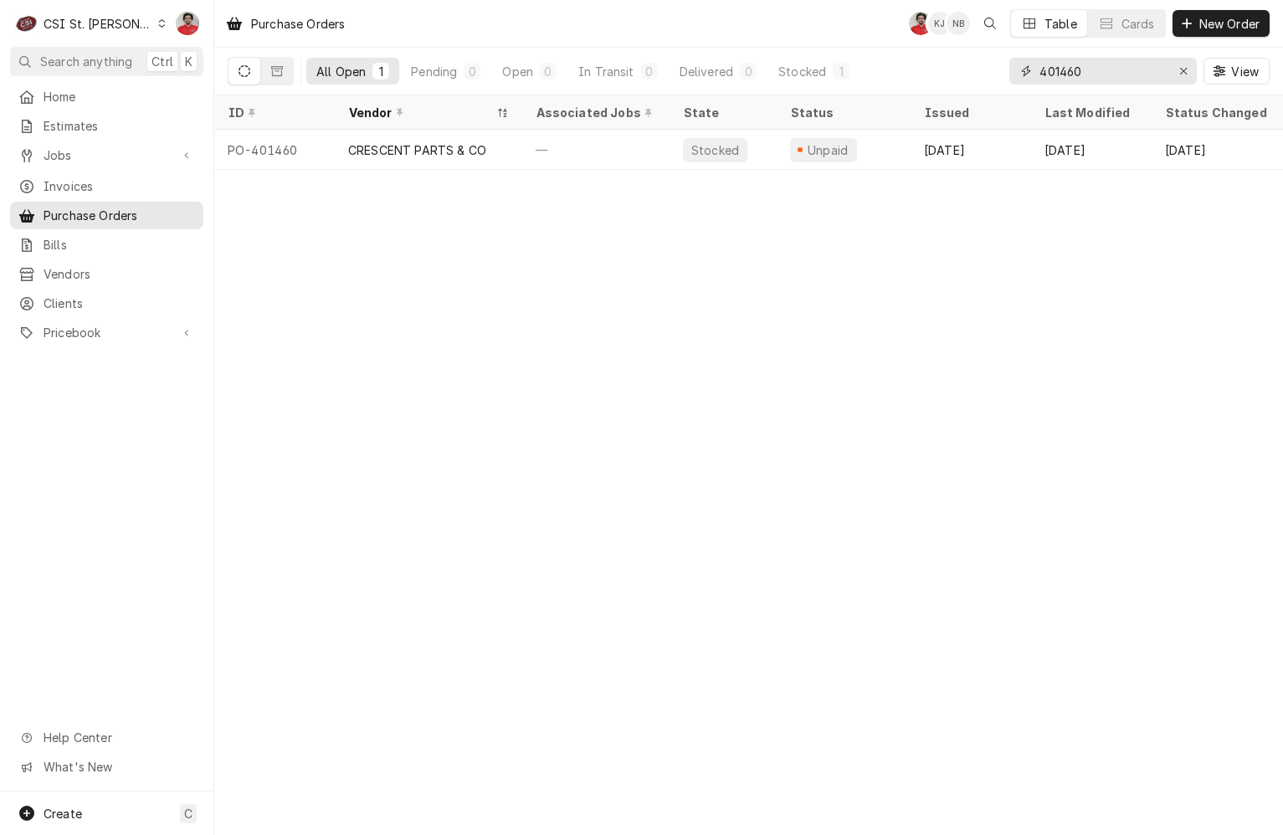
click at [1108, 70] on input "401460" at bounding box center [1102, 71] width 126 height 27
click at [74, 151] on span "Jobs" at bounding box center [107, 155] width 126 height 18
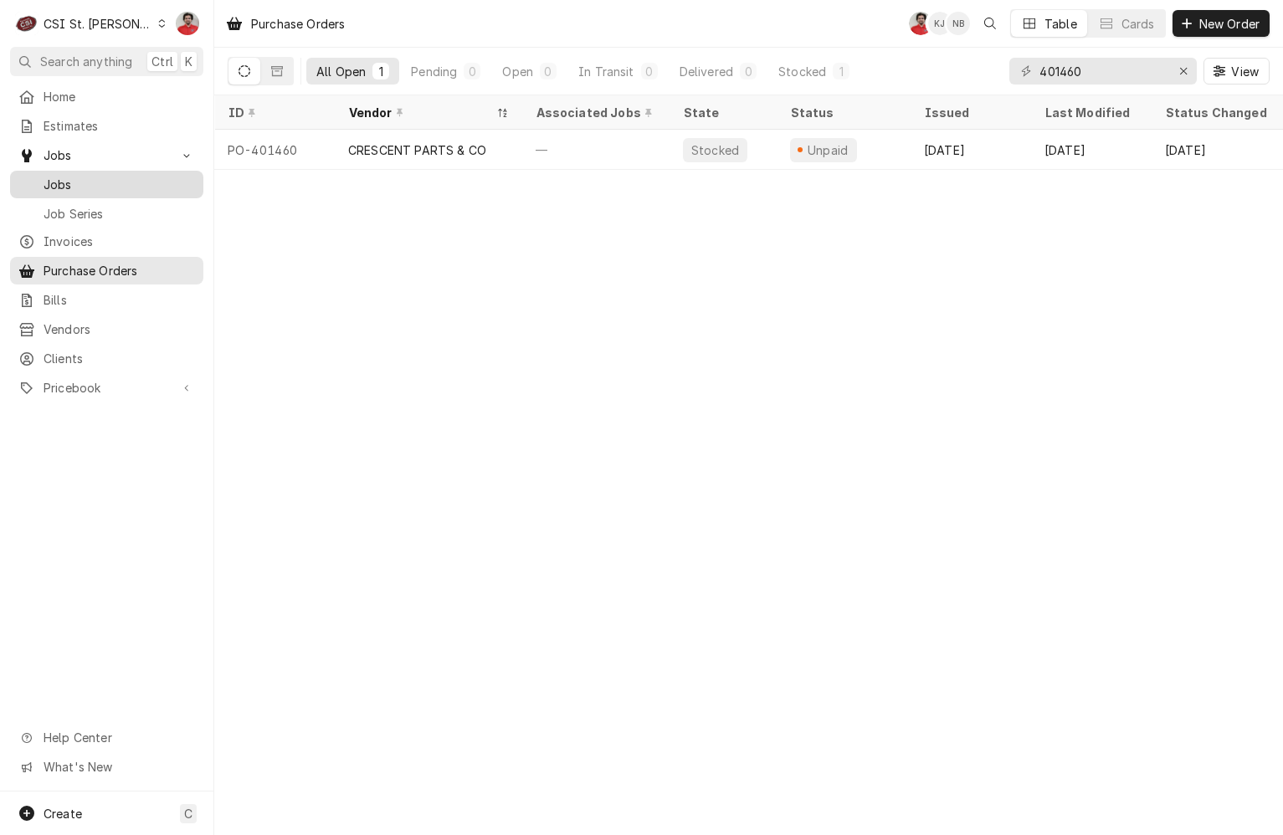
click at [73, 176] on span "Jobs" at bounding box center [119, 185] width 151 height 18
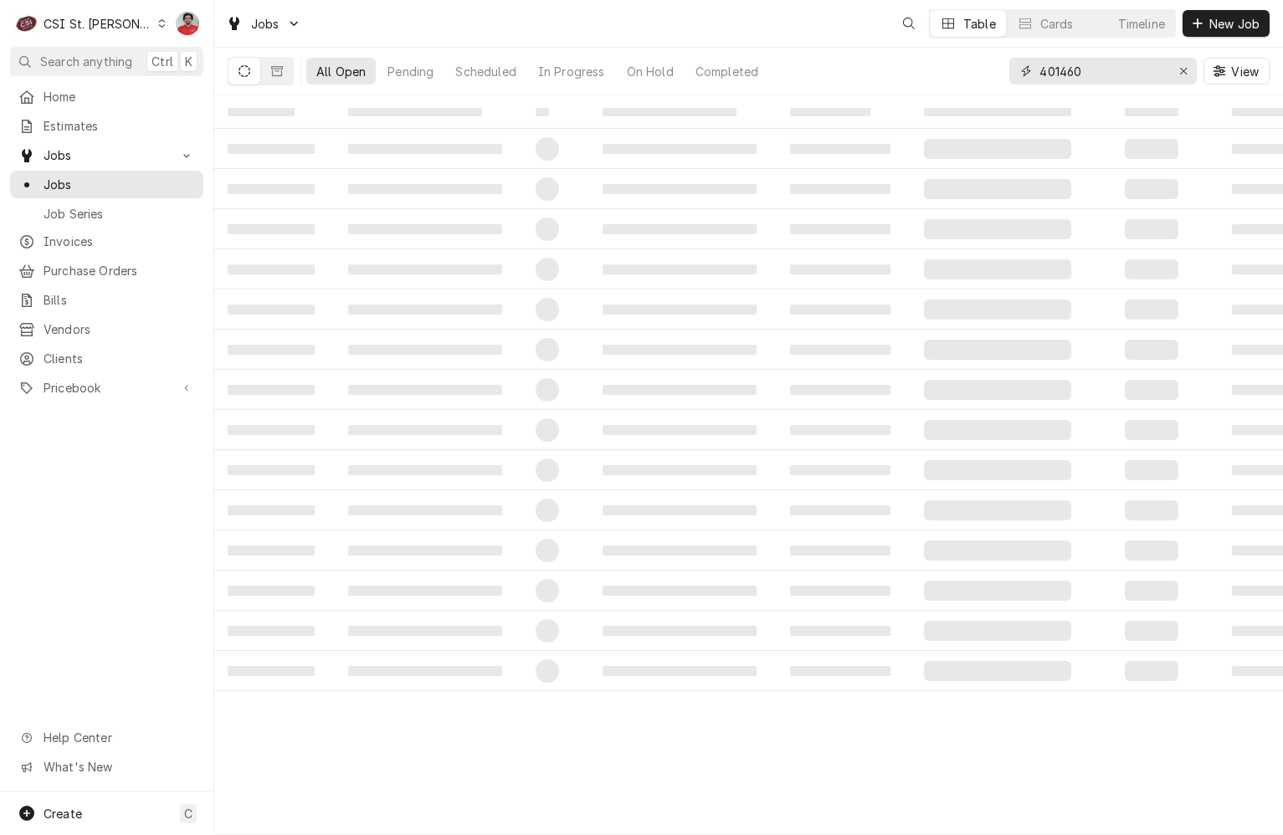
click at [1088, 80] on input "401460" at bounding box center [1102, 71] width 126 height 27
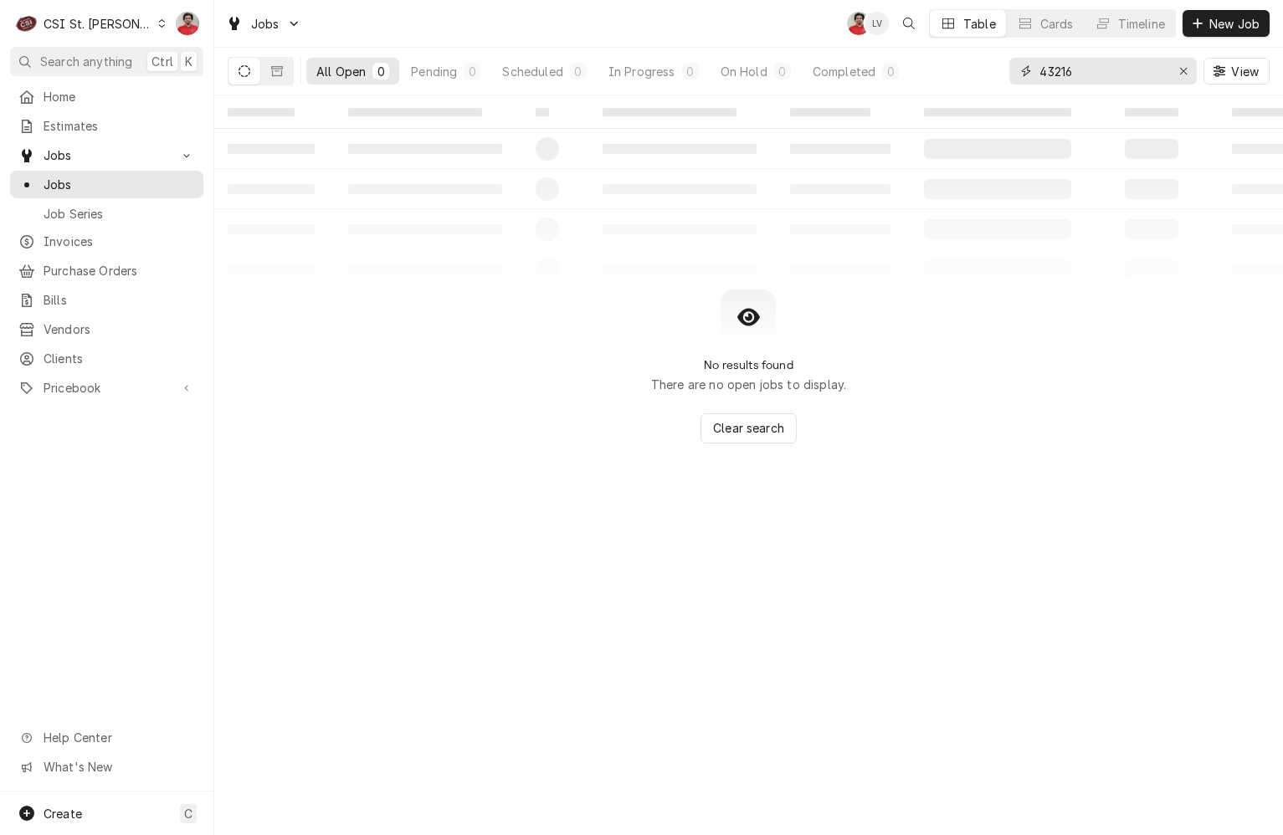
type input "43216"
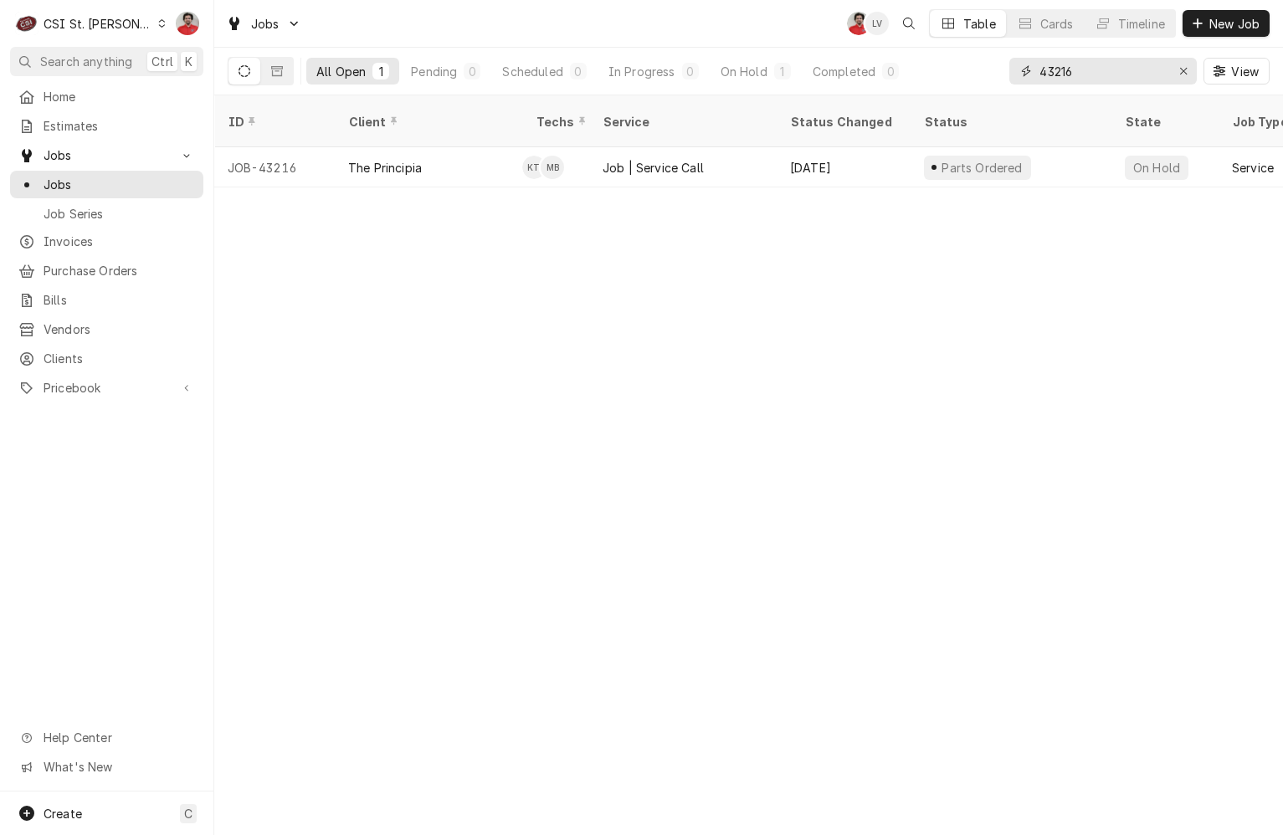
click at [1137, 79] on input "43216" at bounding box center [1102, 71] width 126 height 27
click at [96, 267] on span "Purchase Orders" at bounding box center [119, 271] width 151 height 18
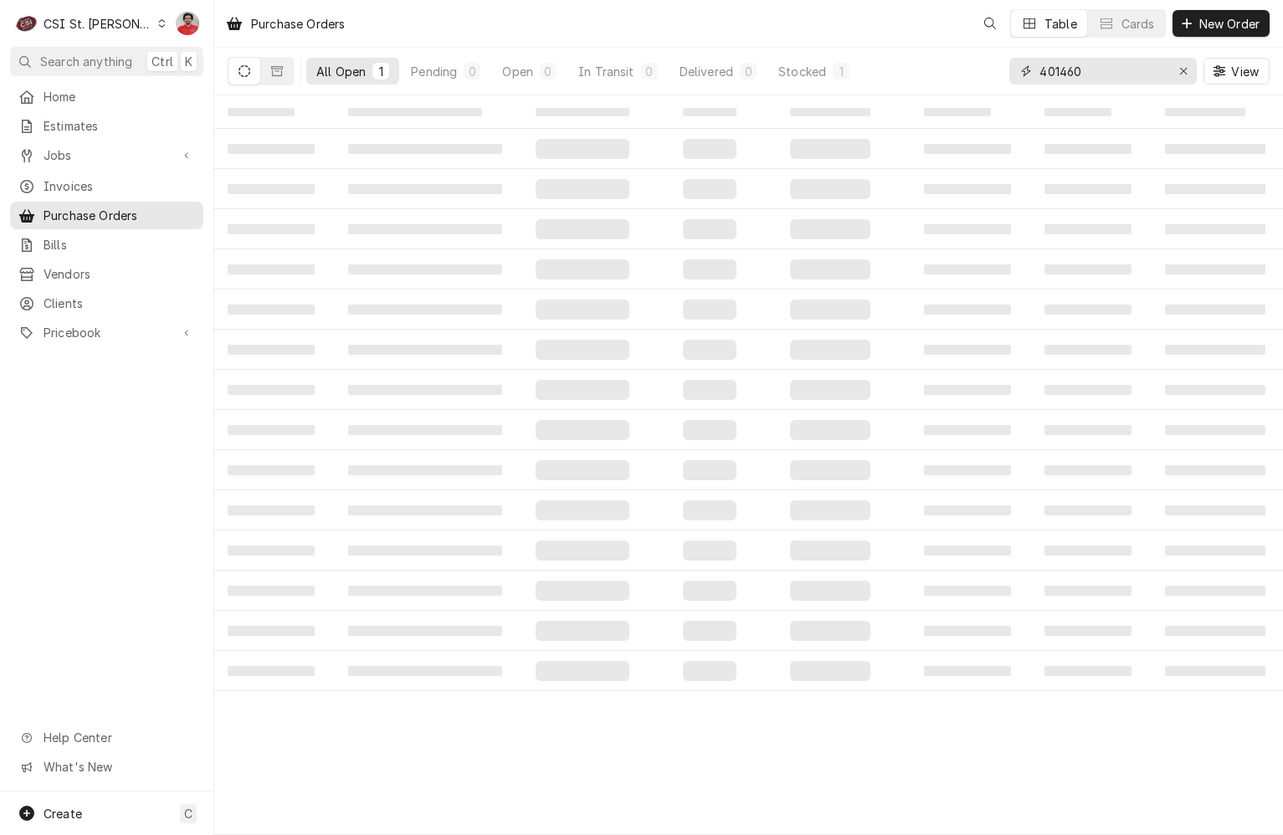
click at [1101, 79] on input "401460" at bounding box center [1102, 71] width 126 height 27
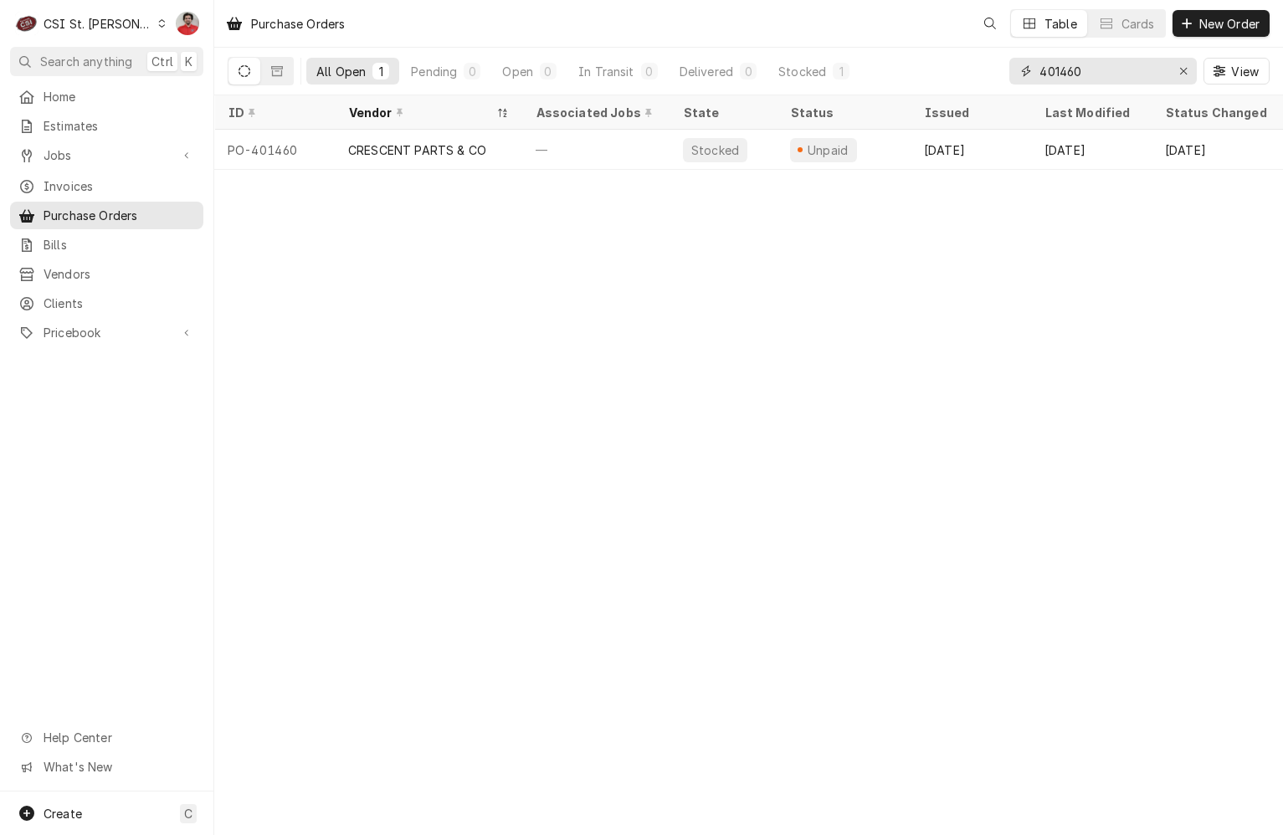
click at [1102, 80] on input "401460" at bounding box center [1102, 71] width 126 height 27
type input "401468"
